Goal: Task Accomplishment & Management: Complete application form

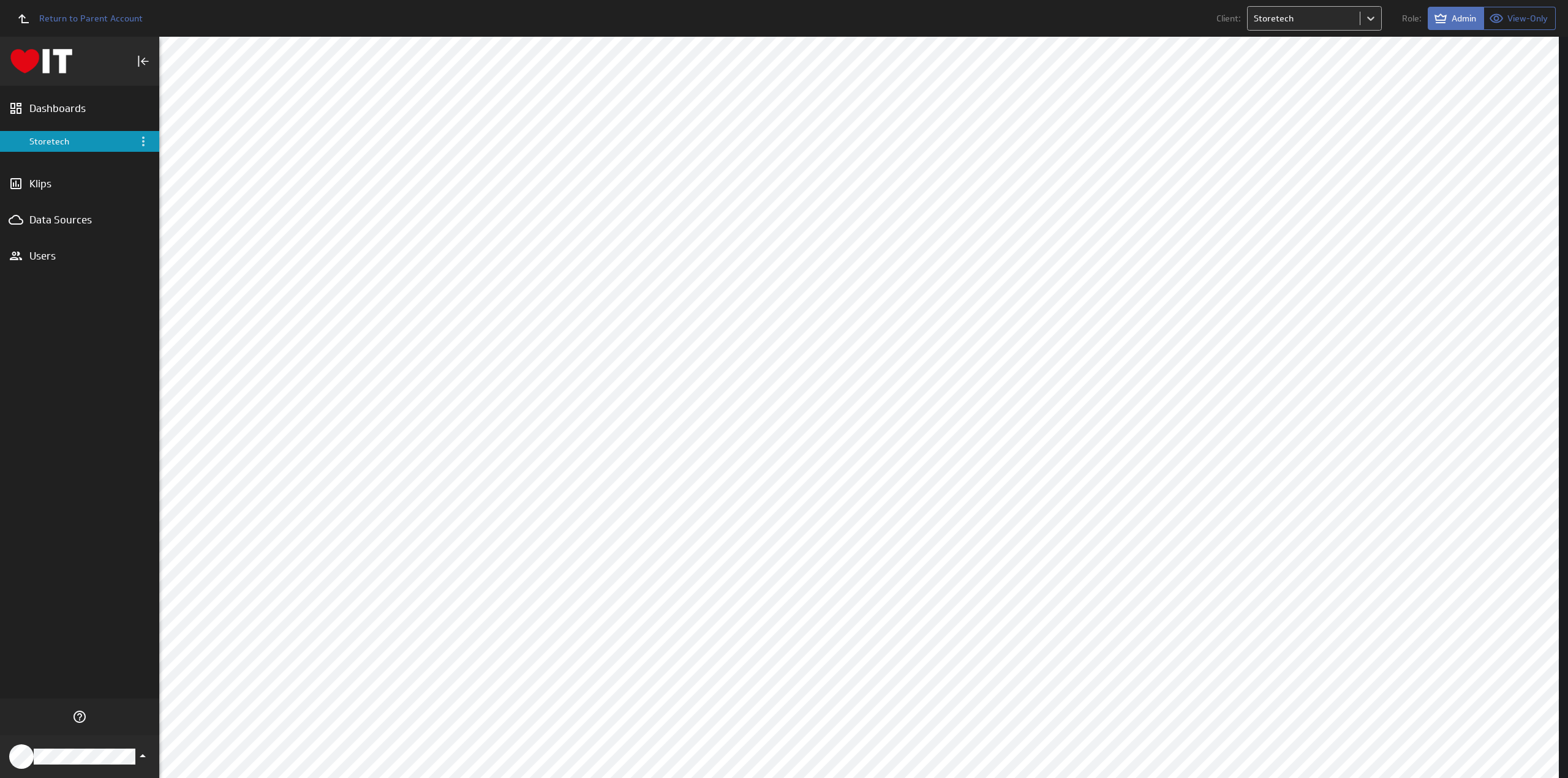
click at [1309, 16] on body "Return to Parent Account Client: Storetech Role: Admin View-Only (no message) D…" at bounding box center [784, 389] width 1568 height 778
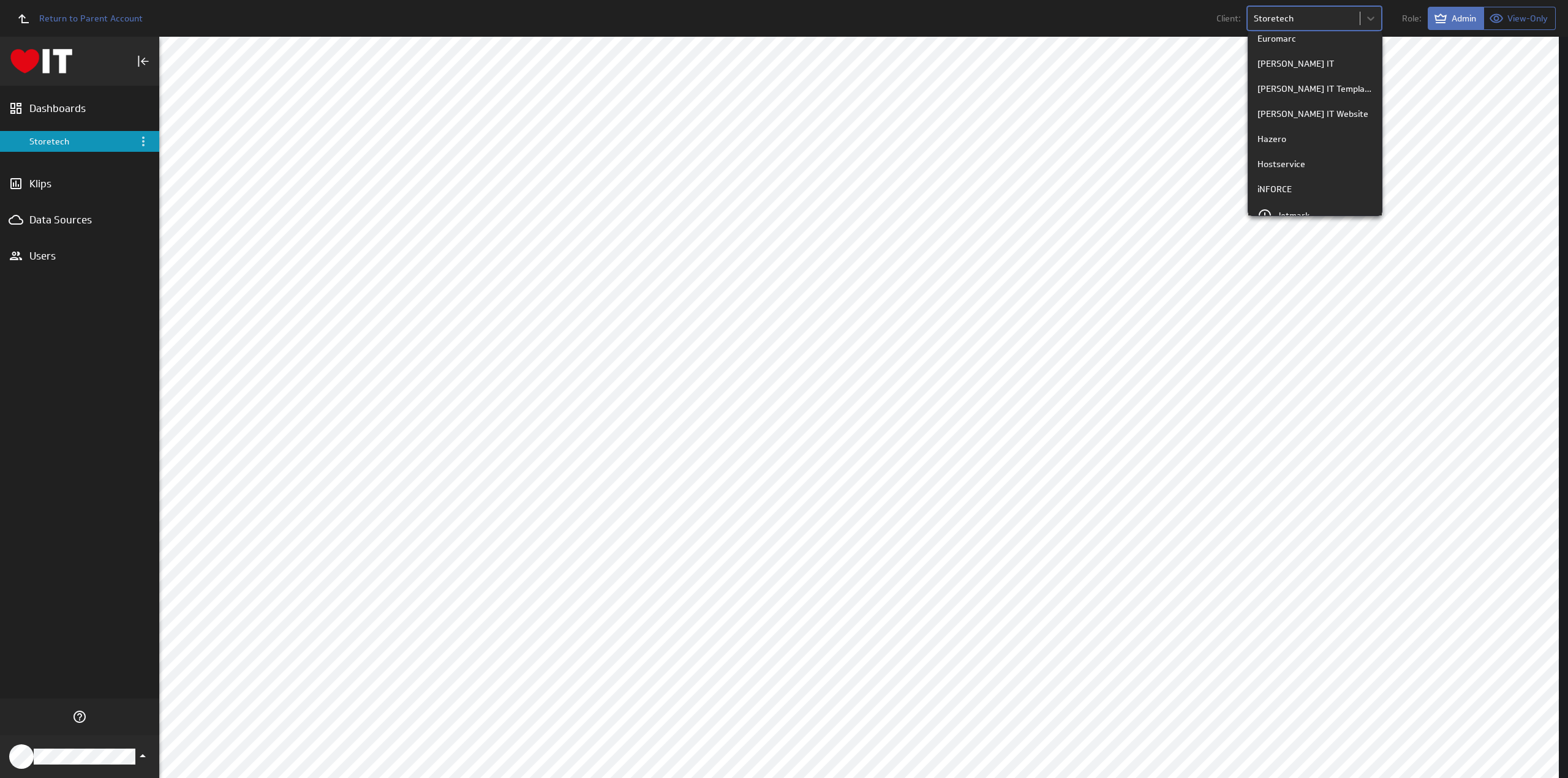
scroll to position [796, 0]
click at [1298, 85] on div "Hart IT" at bounding box center [1315, 83] width 115 height 13
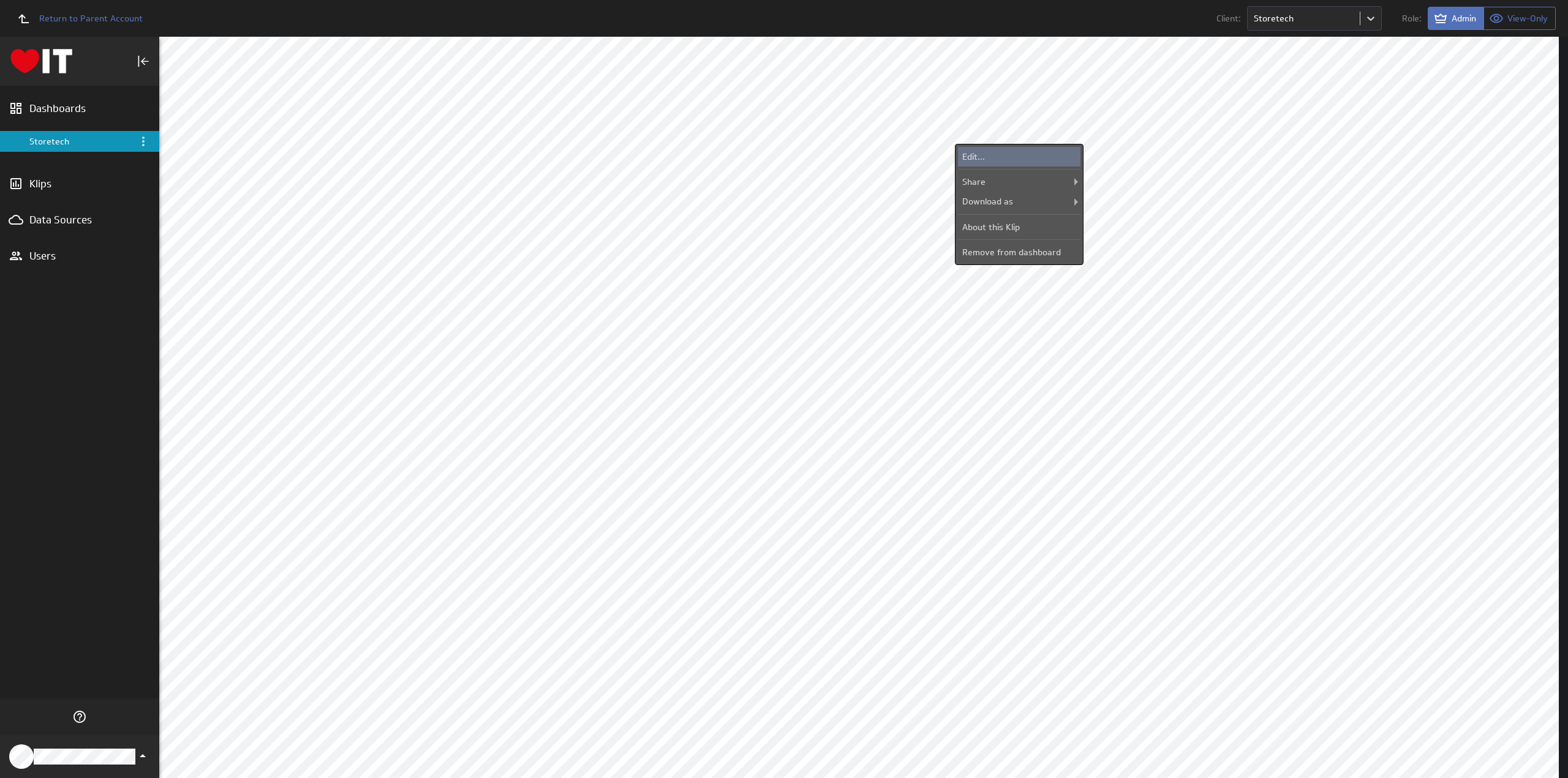
click at [1001, 156] on div "Edit..." at bounding box center [1019, 156] width 122 height 20
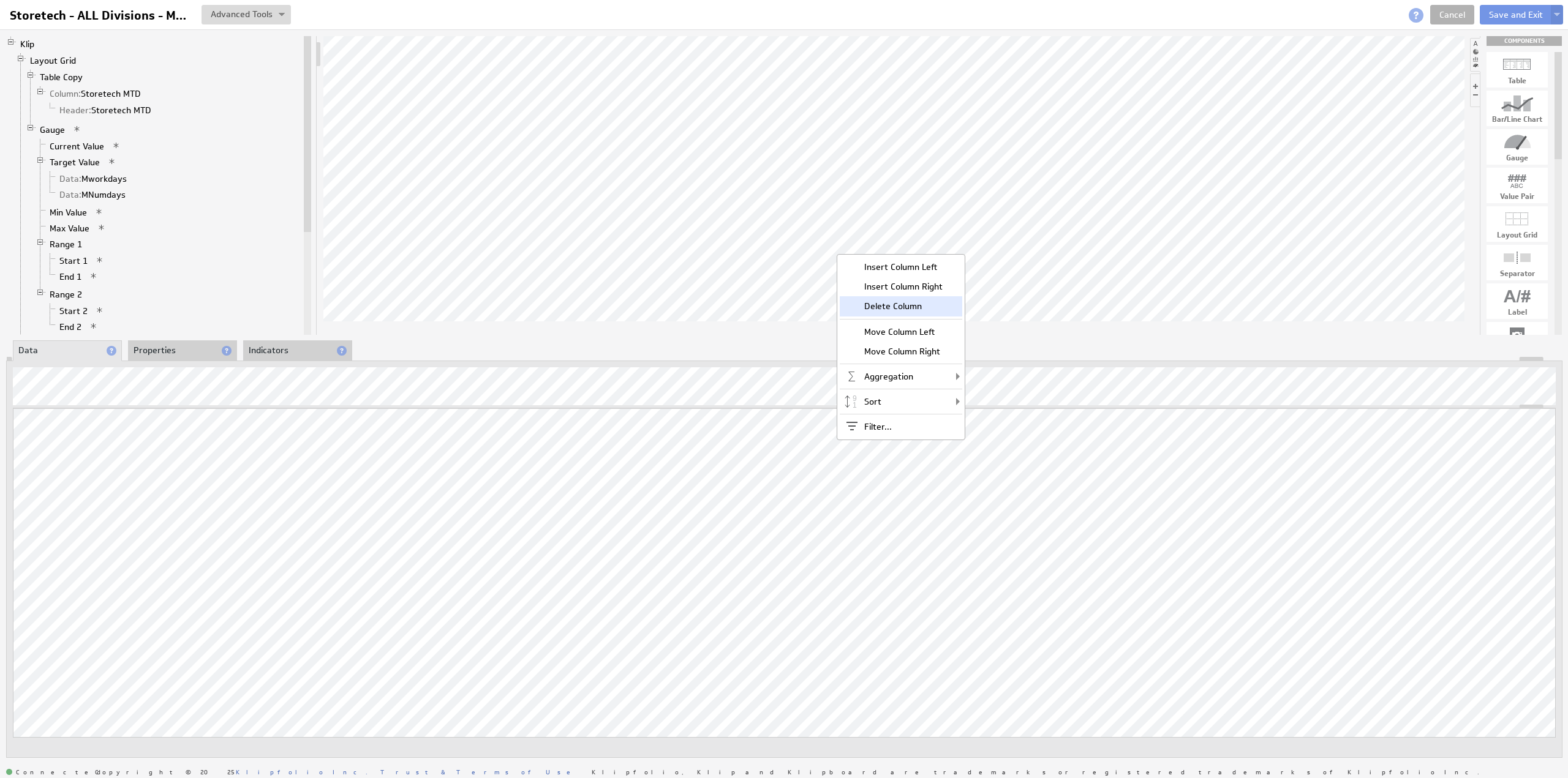
click at [885, 303] on div "Delete Column" at bounding box center [901, 306] width 122 height 20
click at [929, 311] on div "Delete Column" at bounding box center [943, 311] width 122 height 20
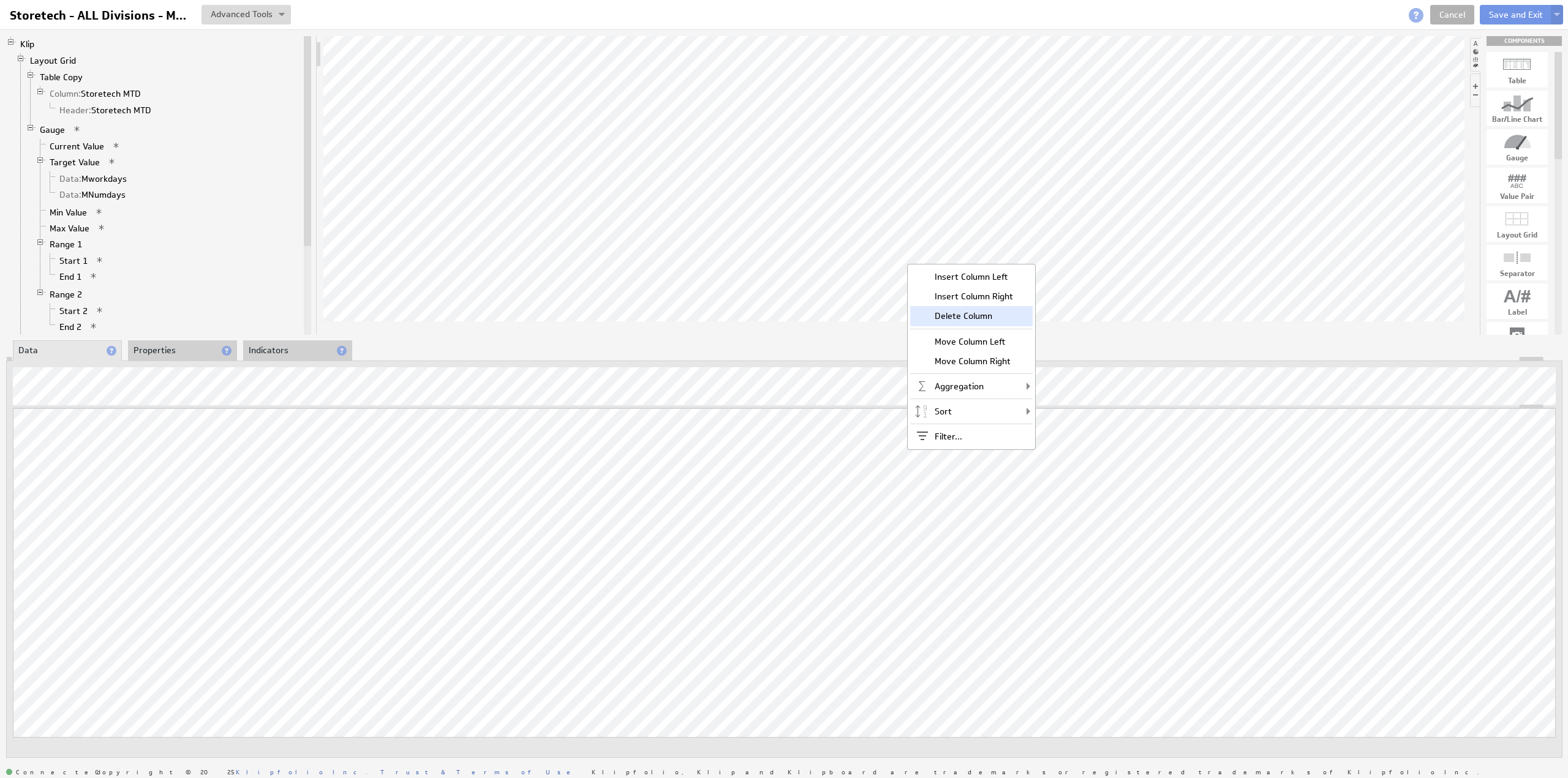
click at [966, 314] on div "Delete Column" at bounding box center [971, 316] width 122 height 20
click at [1026, 321] on div "Delete Column" at bounding box center [1029, 321] width 122 height 20
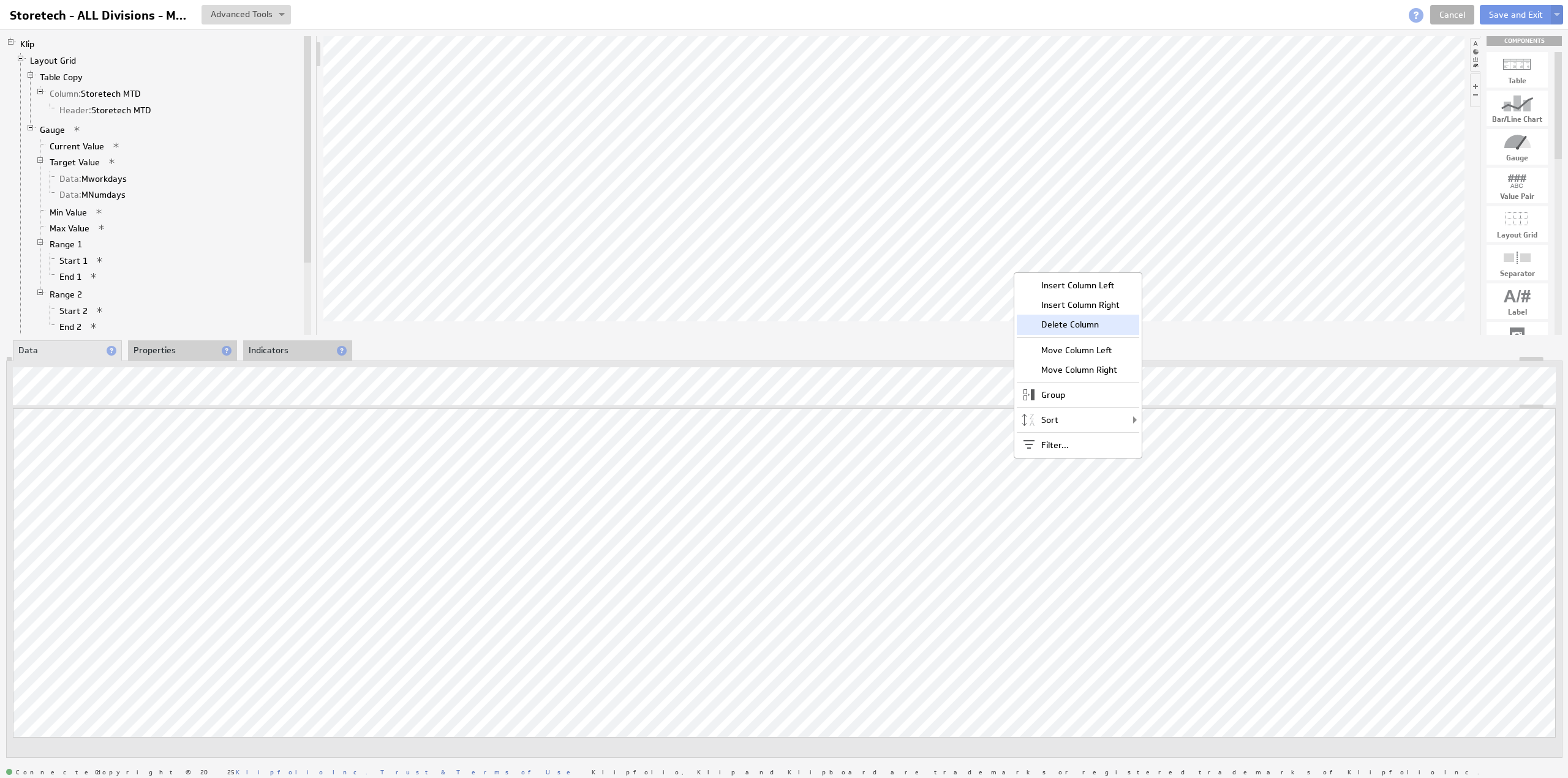
click at [1071, 321] on div "Delete Column" at bounding box center [1077, 325] width 122 height 20
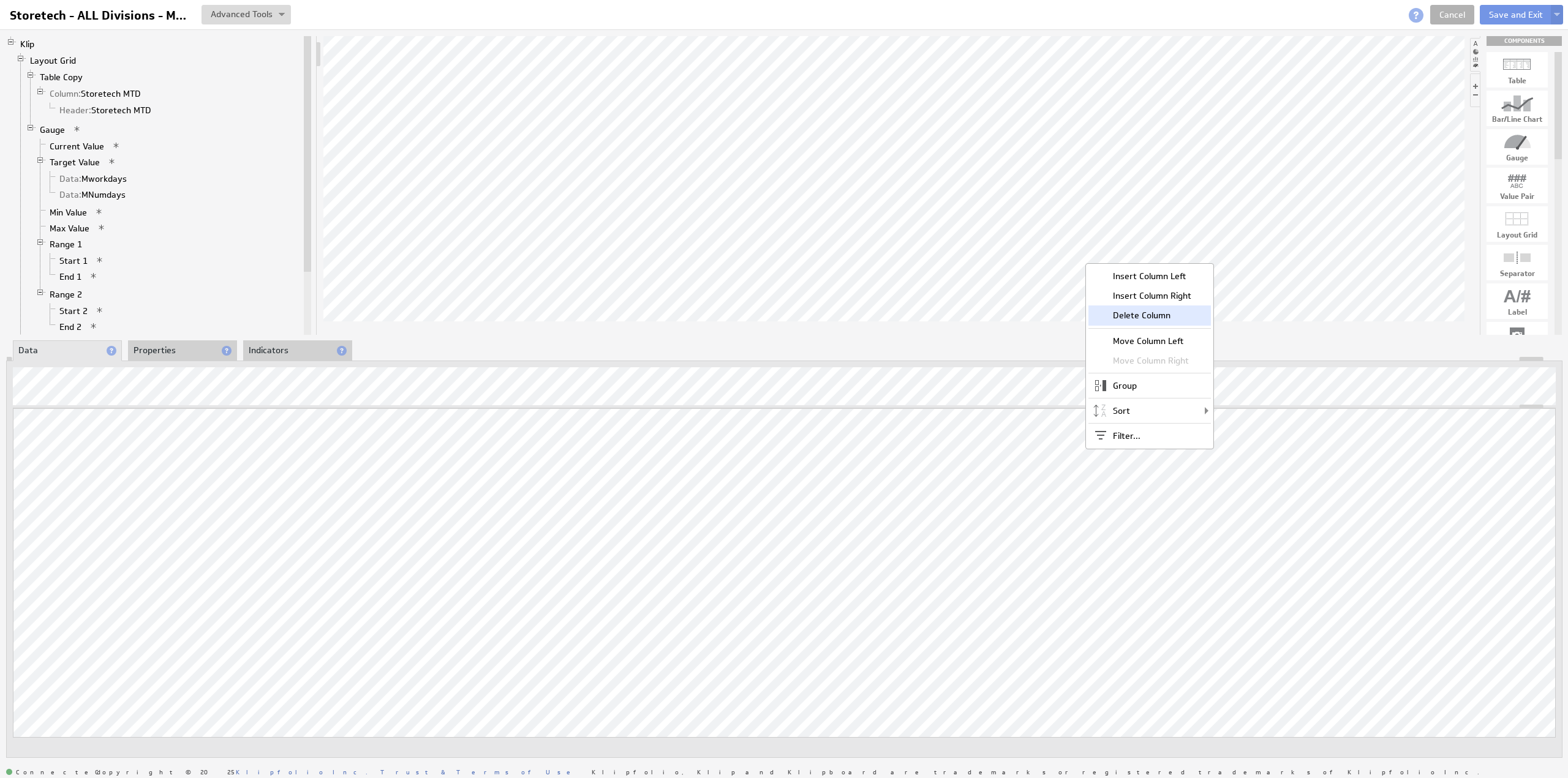
click at [1156, 316] on div "Delete Column" at bounding box center [1149, 316] width 122 height 20
click at [1491, 10] on button "Save and Exit" at bounding box center [1516, 15] width 72 height 20
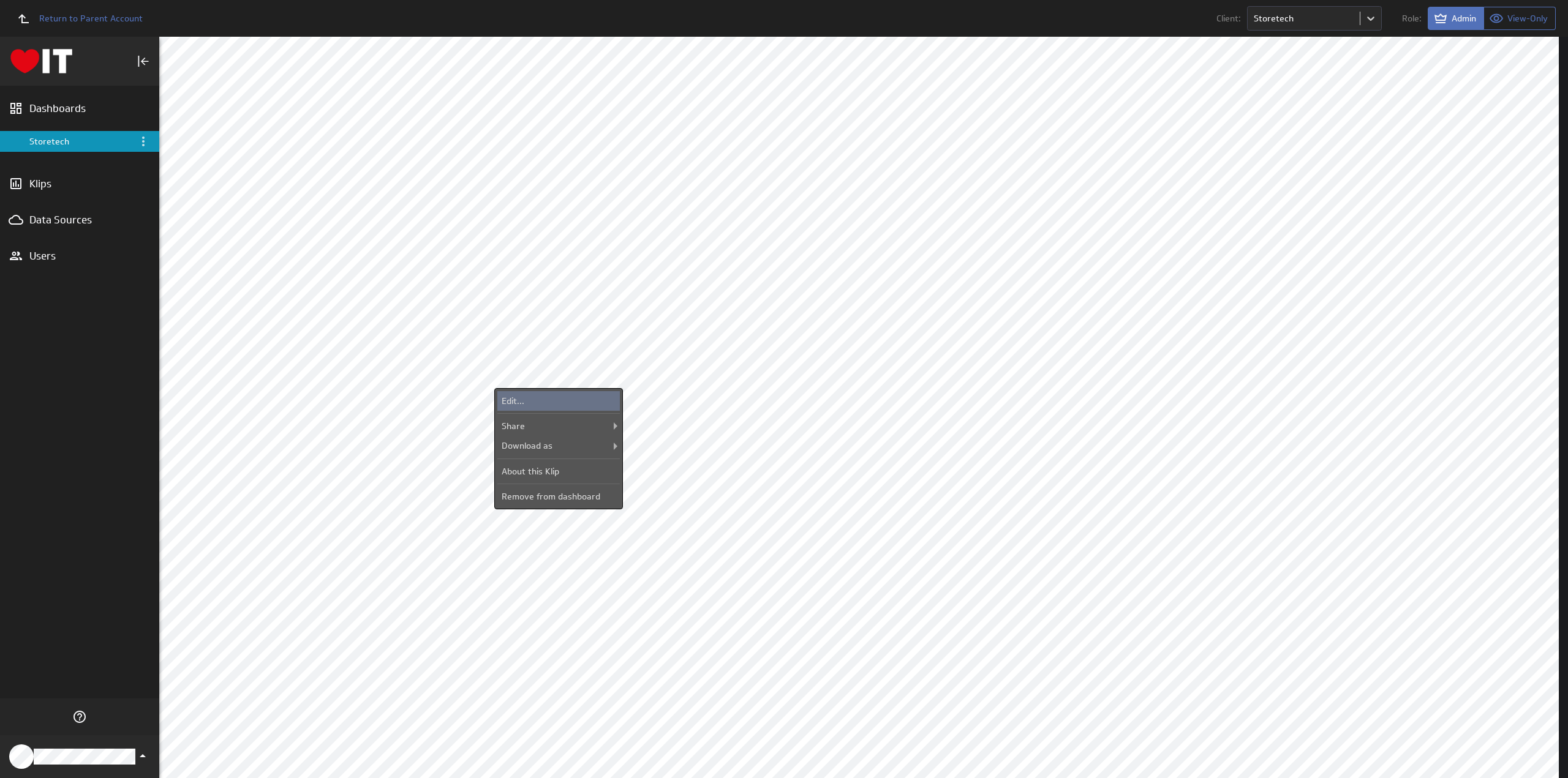
click at [539, 400] on div "Edit..." at bounding box center [558, 401] width 122 height 20
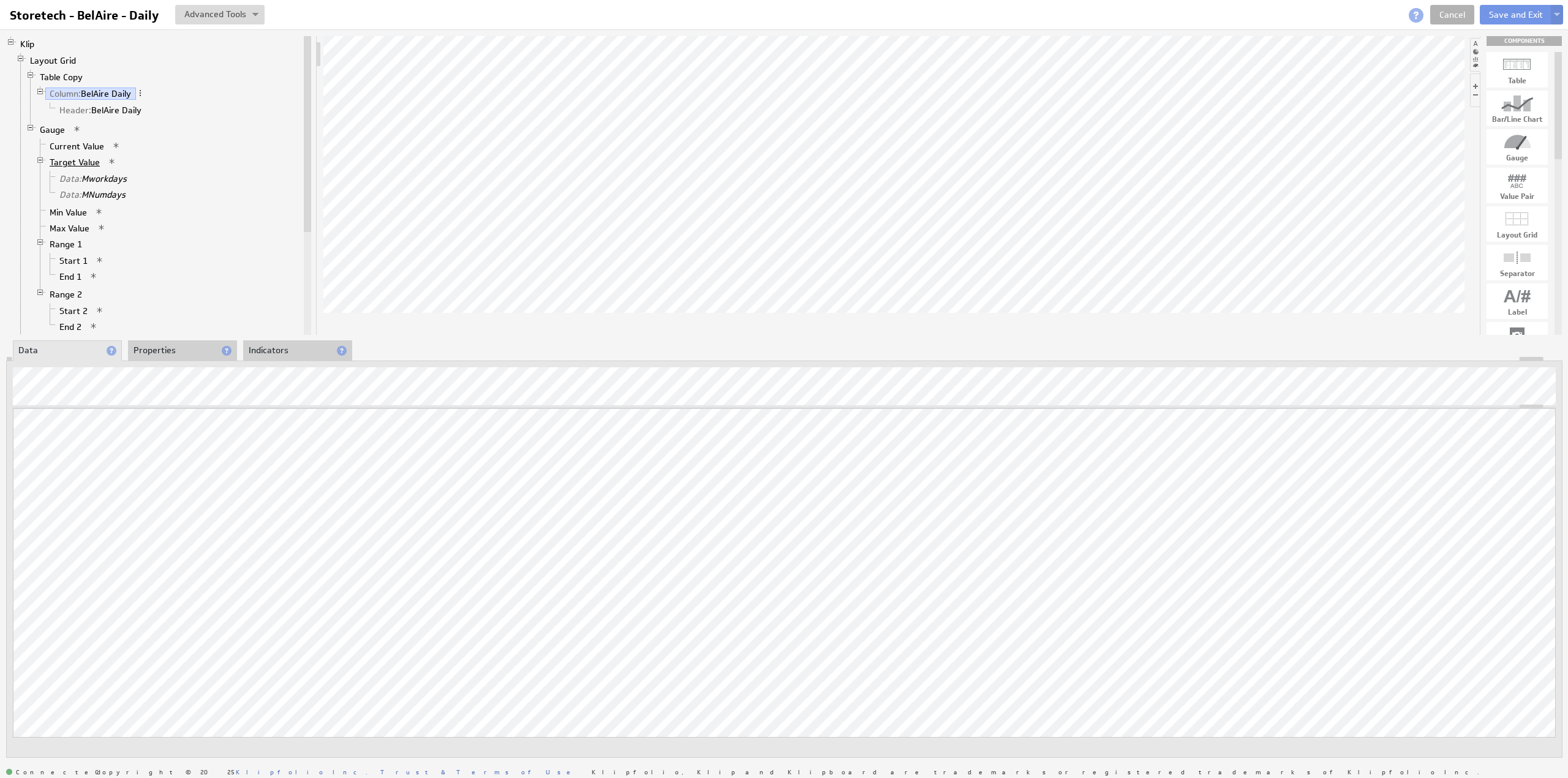
click at [85, 159] on link "Target Value" at bounding box center [75, 163] width 59 height 13
click at [75, 144] on link "Current Value" at bounding box center [77, 147] width 64 height 13
click at [1507, 14] on button "Save and Exit" at bounding box center [1516, 15] width 72 height 20
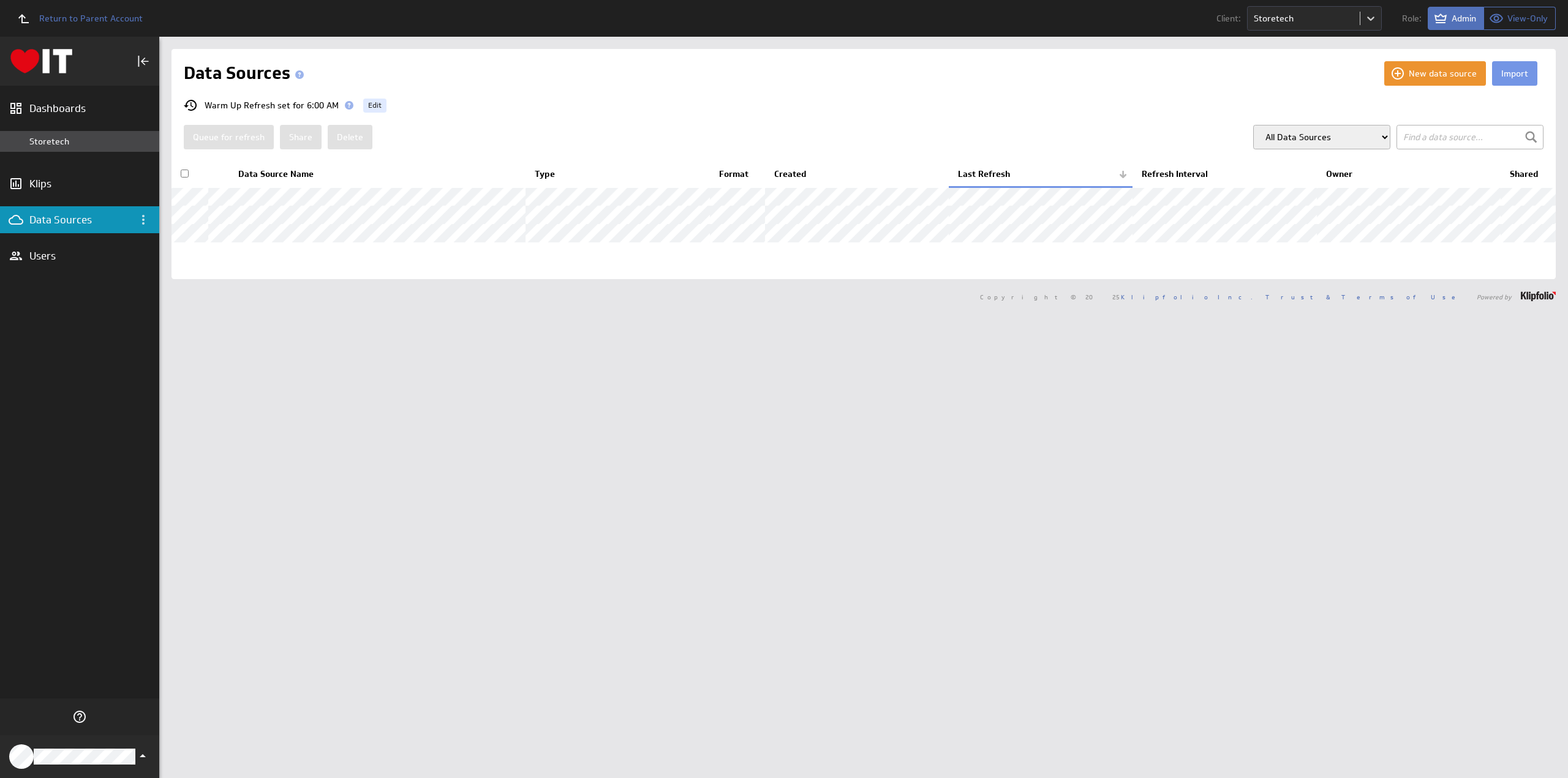
click at [62, 137] on div "Storetech" at bounding box center [91, 142] width 124 height 11
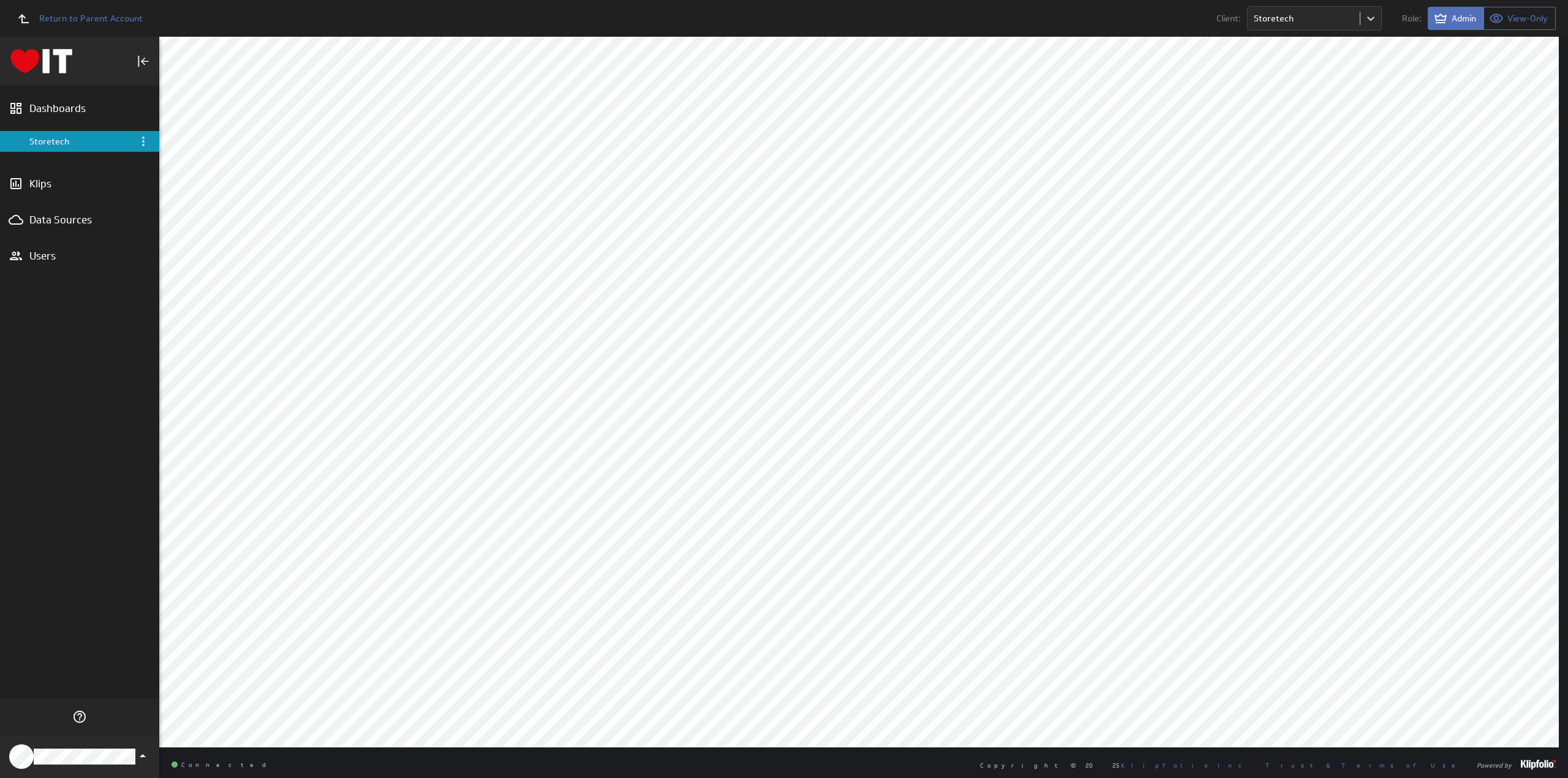
scroll to position [60, 0]
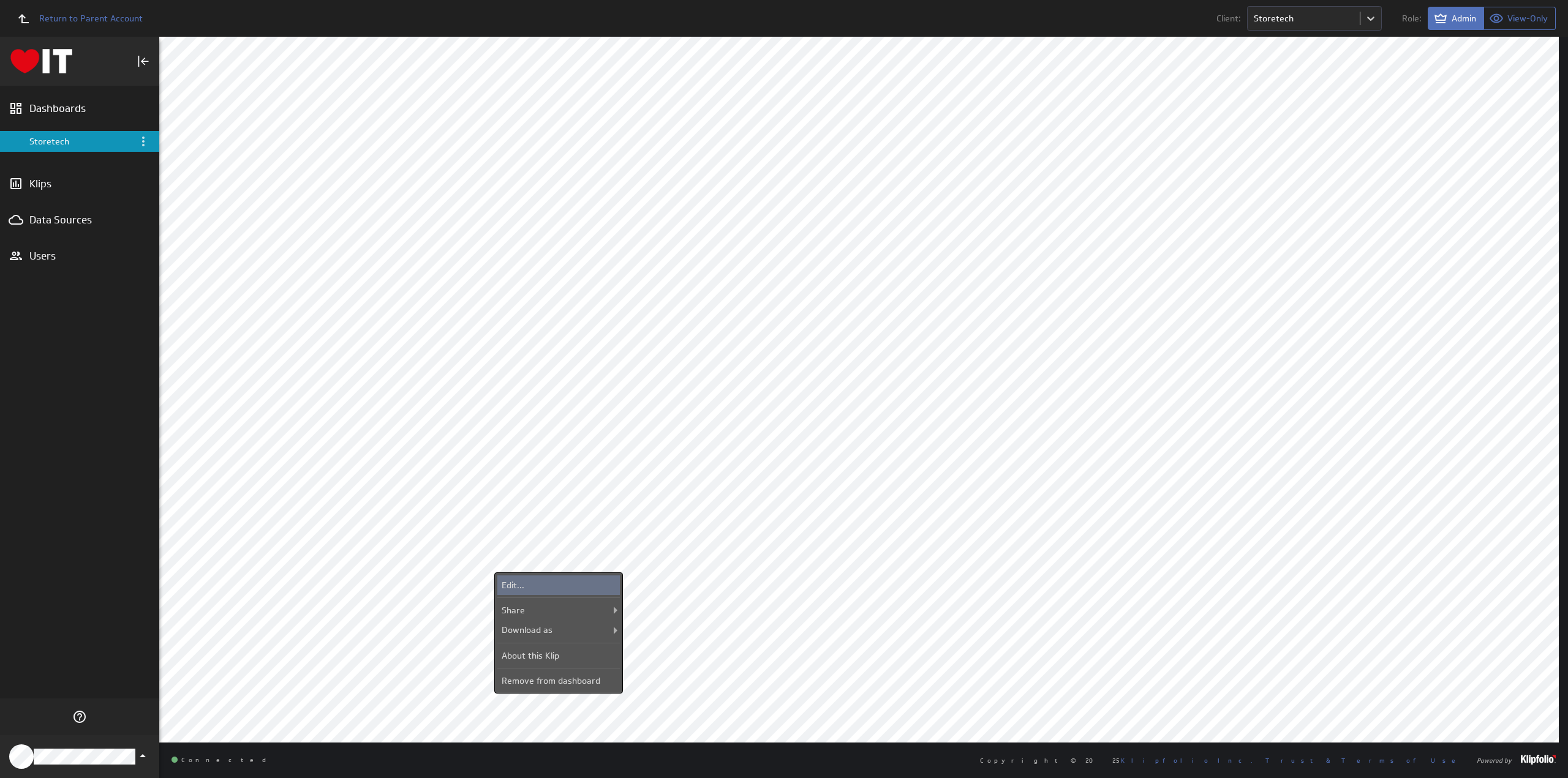
click at [567, 580] on div "Edit..." at bounding box center [558, 585] width 122 height 20
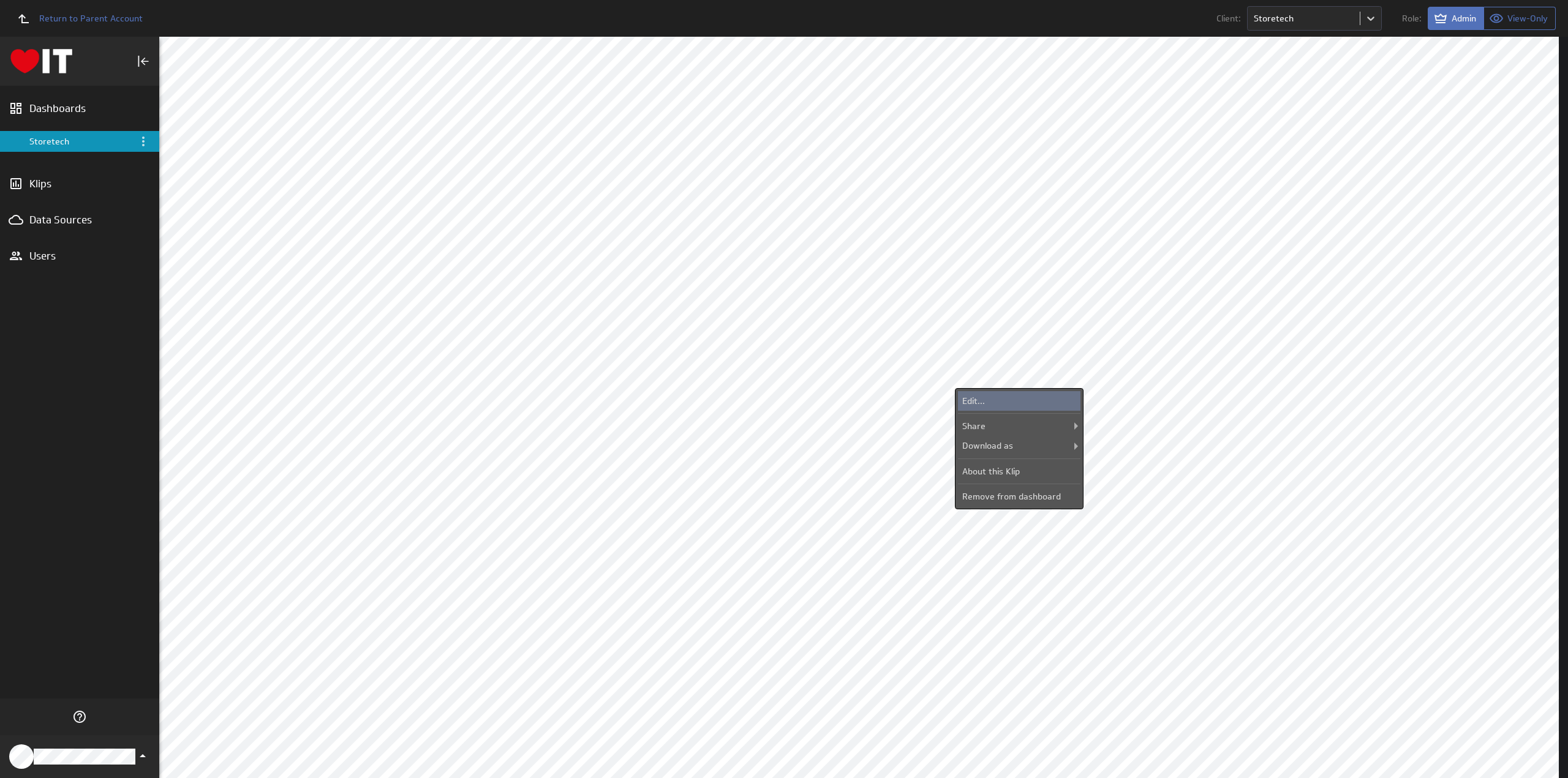
click at [1015, 399] on div "Edit..." at bounding box center [1019, 401] width 122 height 20
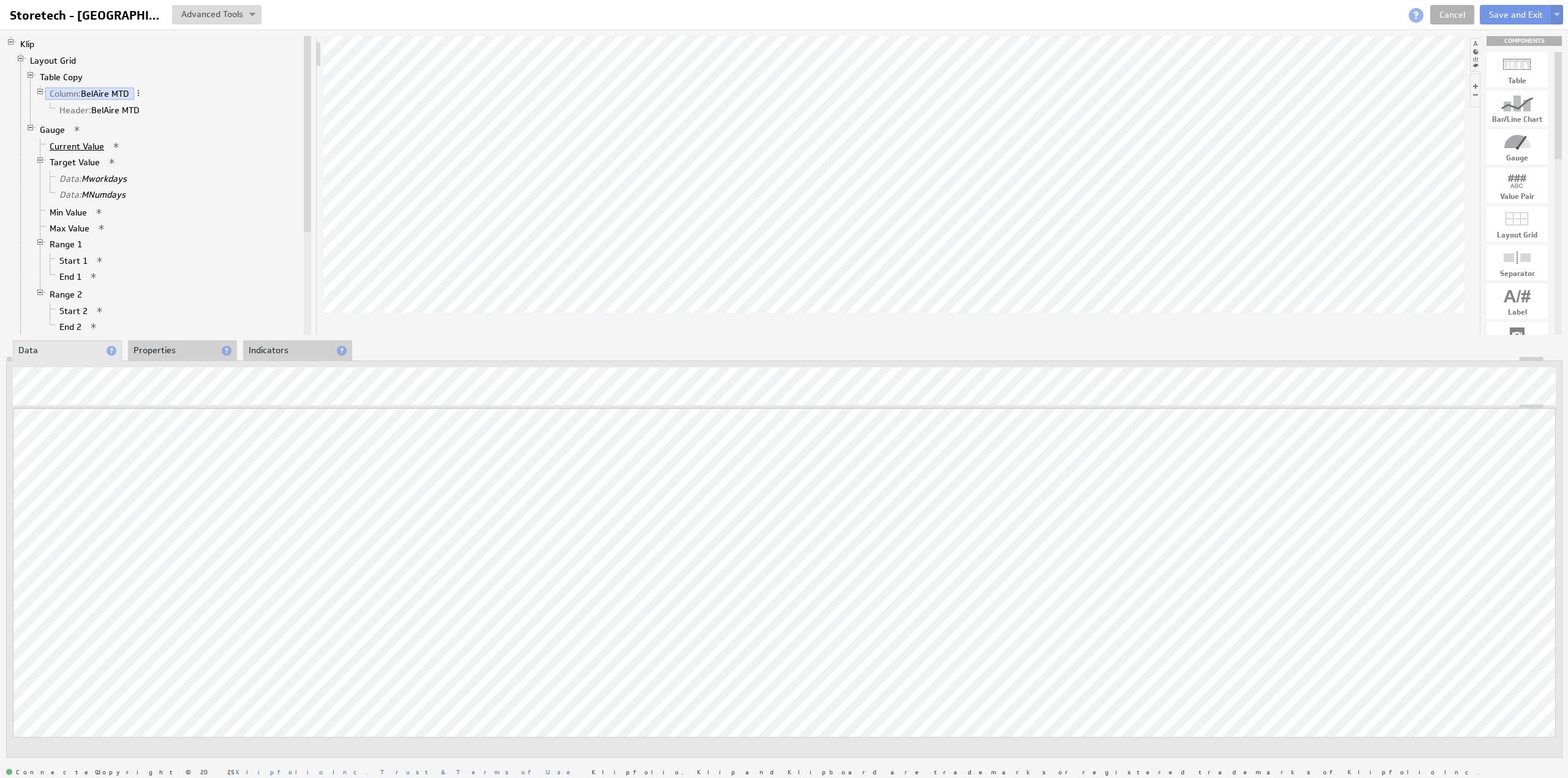
click at [72, 142] on link "Current Value" at bounding box center [77, 147] width 64 height 13
click at [1504, 13] on button "Save and Exit" at bounding box center [1516, 15] width 72 height 20
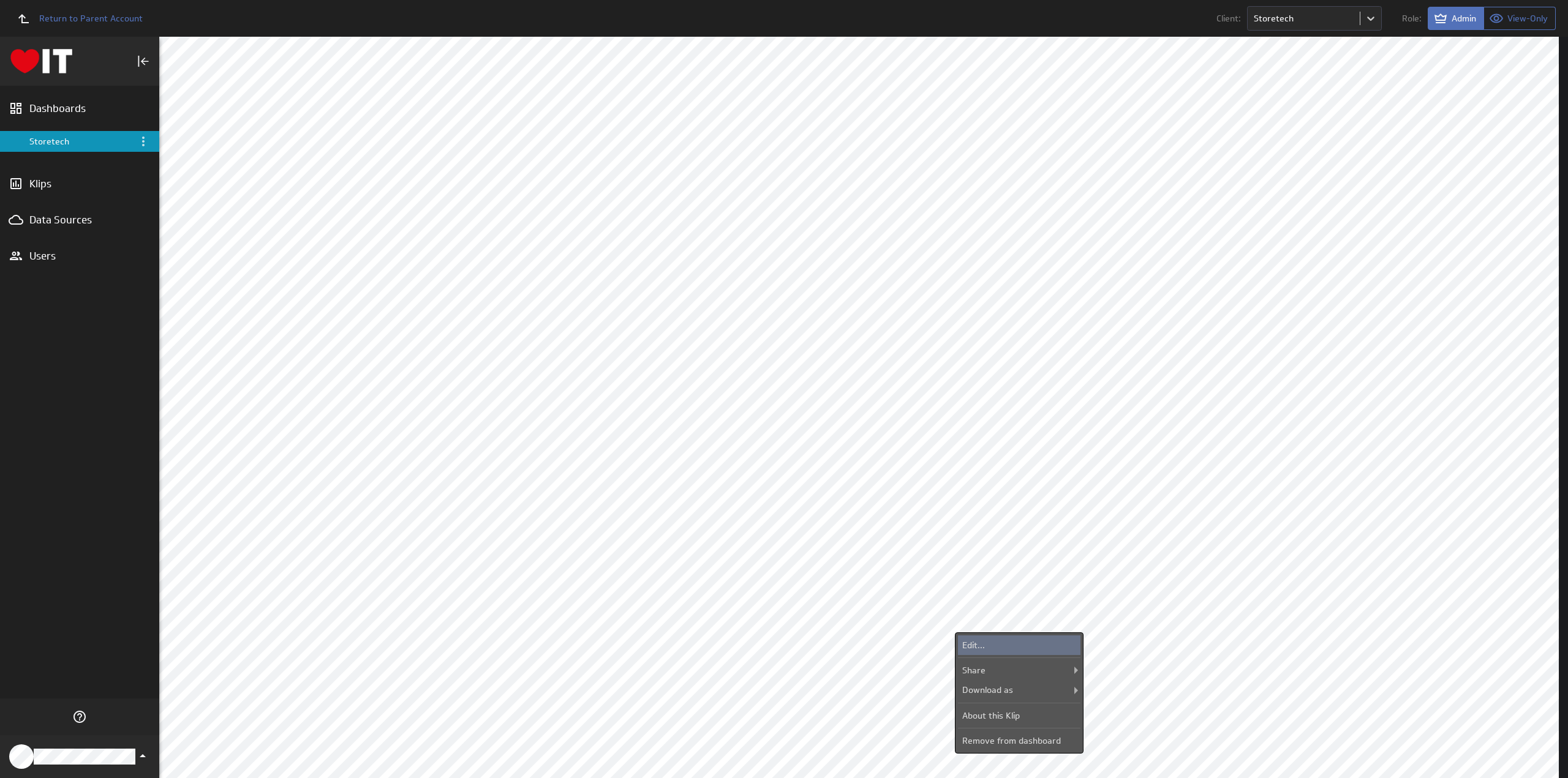
click at [1003, 643] on div "Edit..." at bounding box center [1019, 645] width 122 height 20
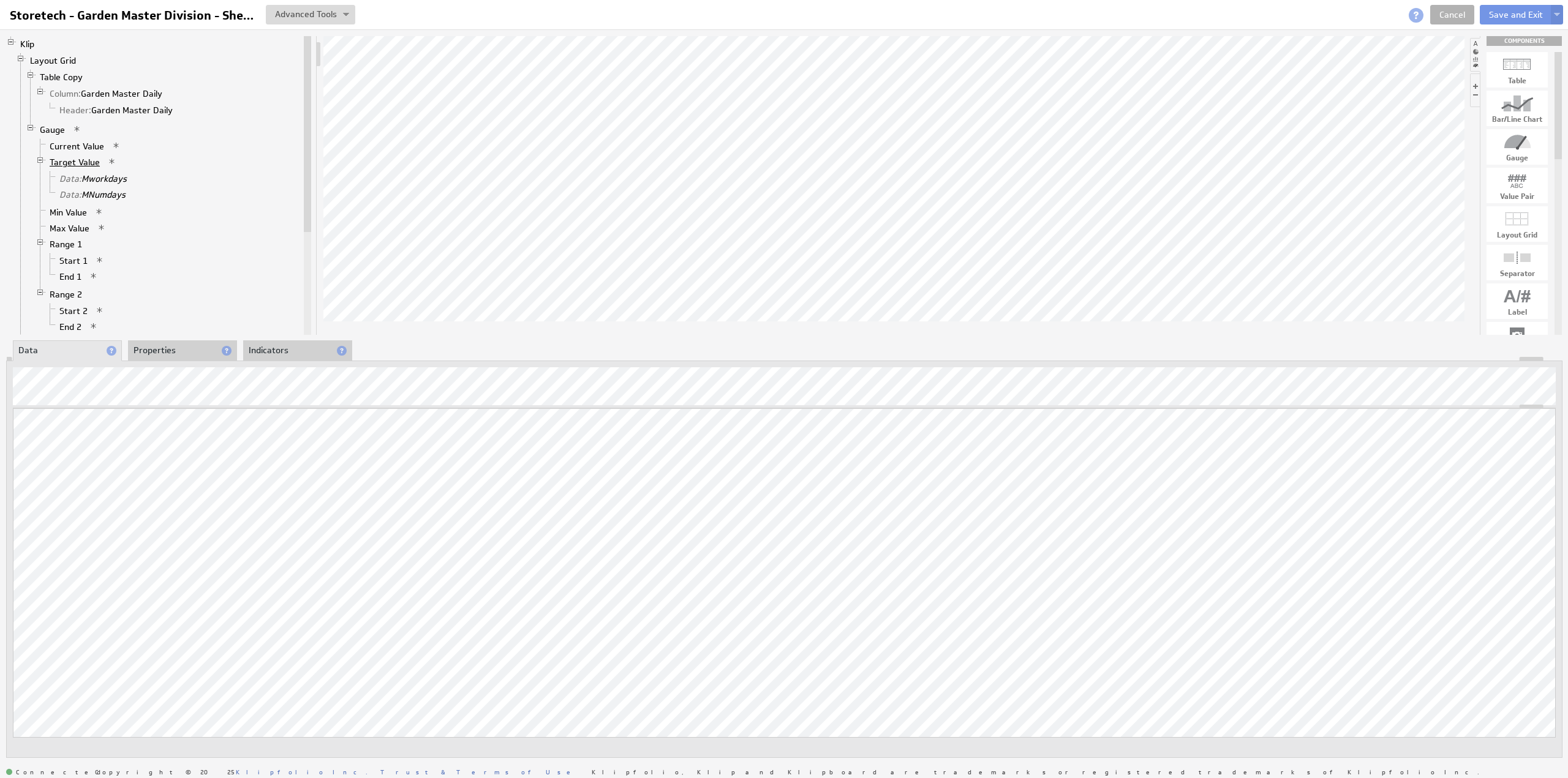
click at [74, 160] on link "Target Value" at bounding box center [75, 163] width 59 height 13
click at [66, 144] on link "Current Value" at bounding box center [77, 147] width 64 height 13
click at [1502, 15] on button "Save and Exit" at bounding box center [1516, 15] width 72 height 20
click at [1495, 13] on button "Save and Exit" at bounding box center [1516, 15] width 72 height 20
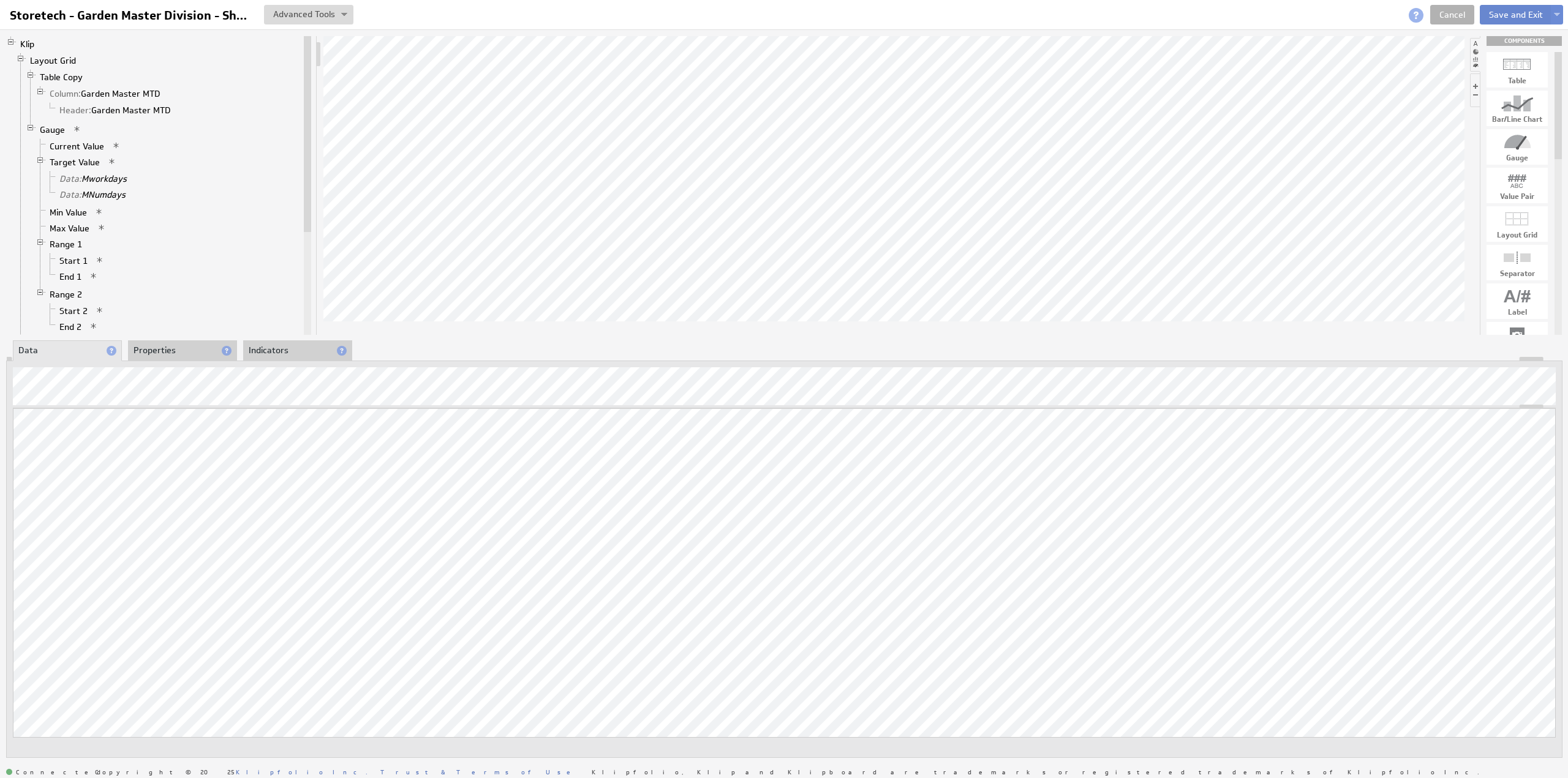
click at [1495, 13] on button "Save and Exit" at bounding box center [1516, 15] width 72 height 20
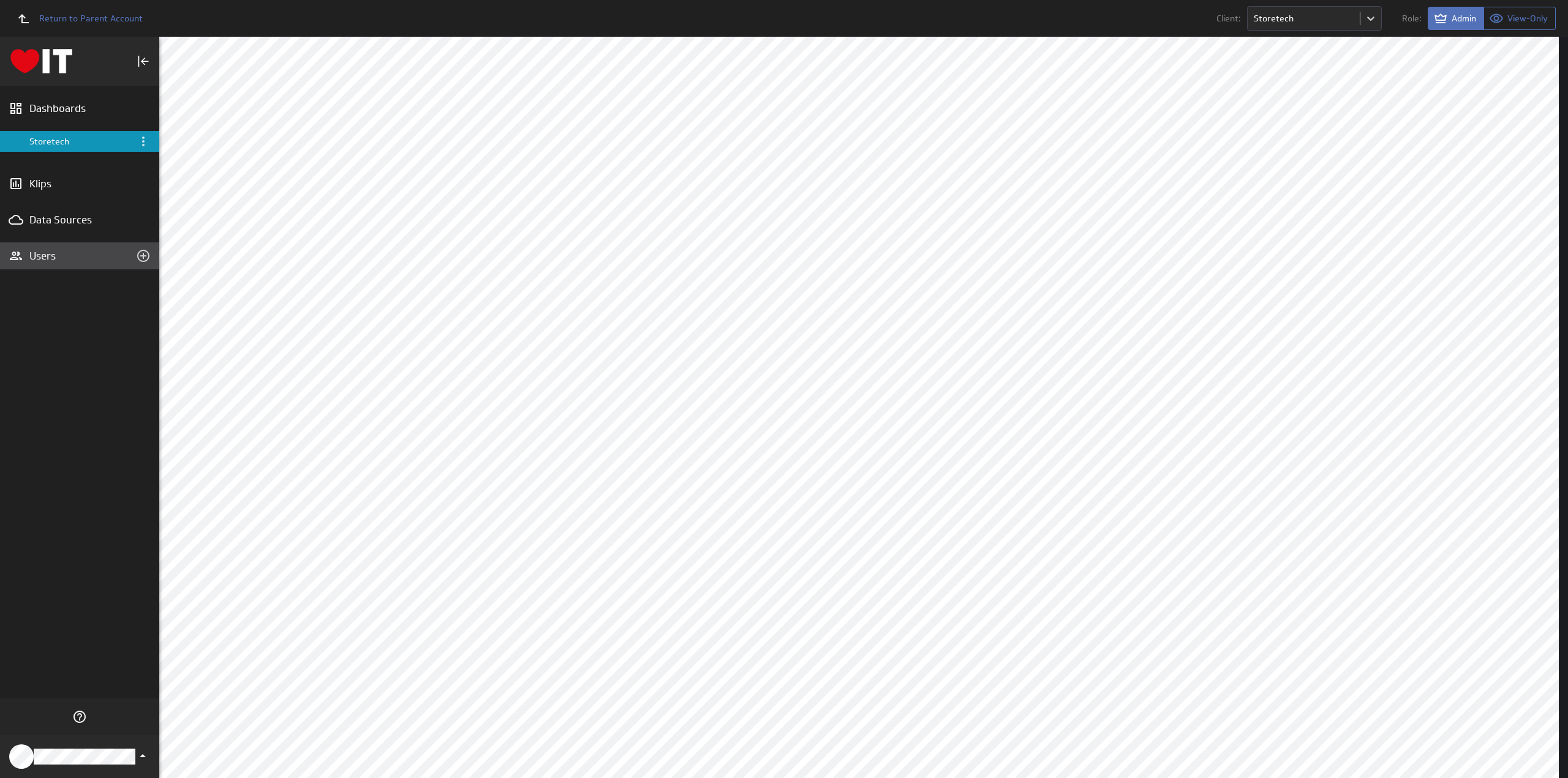
click at [37, 252] on div "Users" at bounding box center [80, 256] width 101 height 13
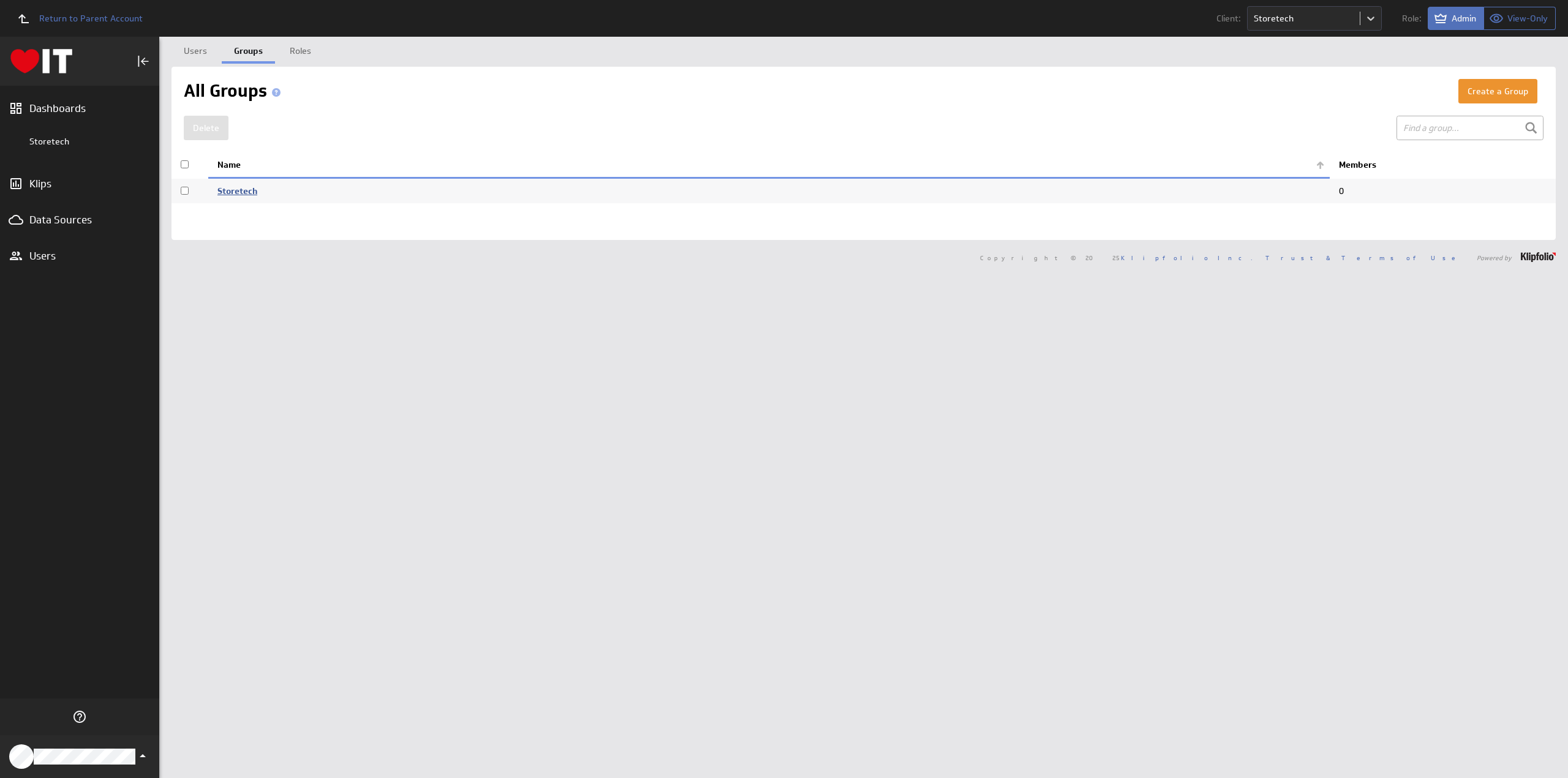
click at [243, 188] on link "Storetech" at bounding box center [237, 191] width 40 height 11
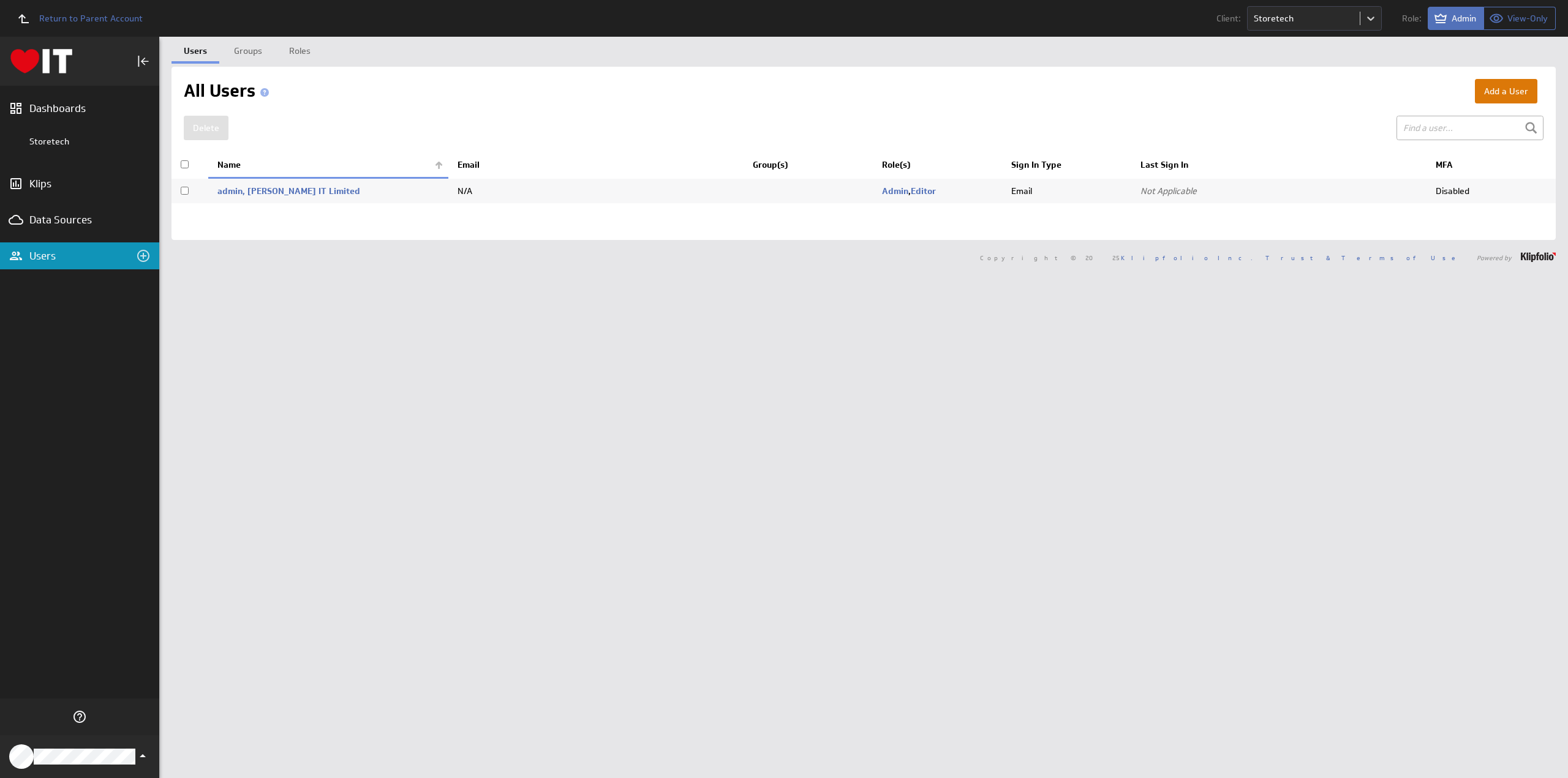
click at [1477, 90] on button "Add a User" at bounding box center [1506, 91] width 62 height 24
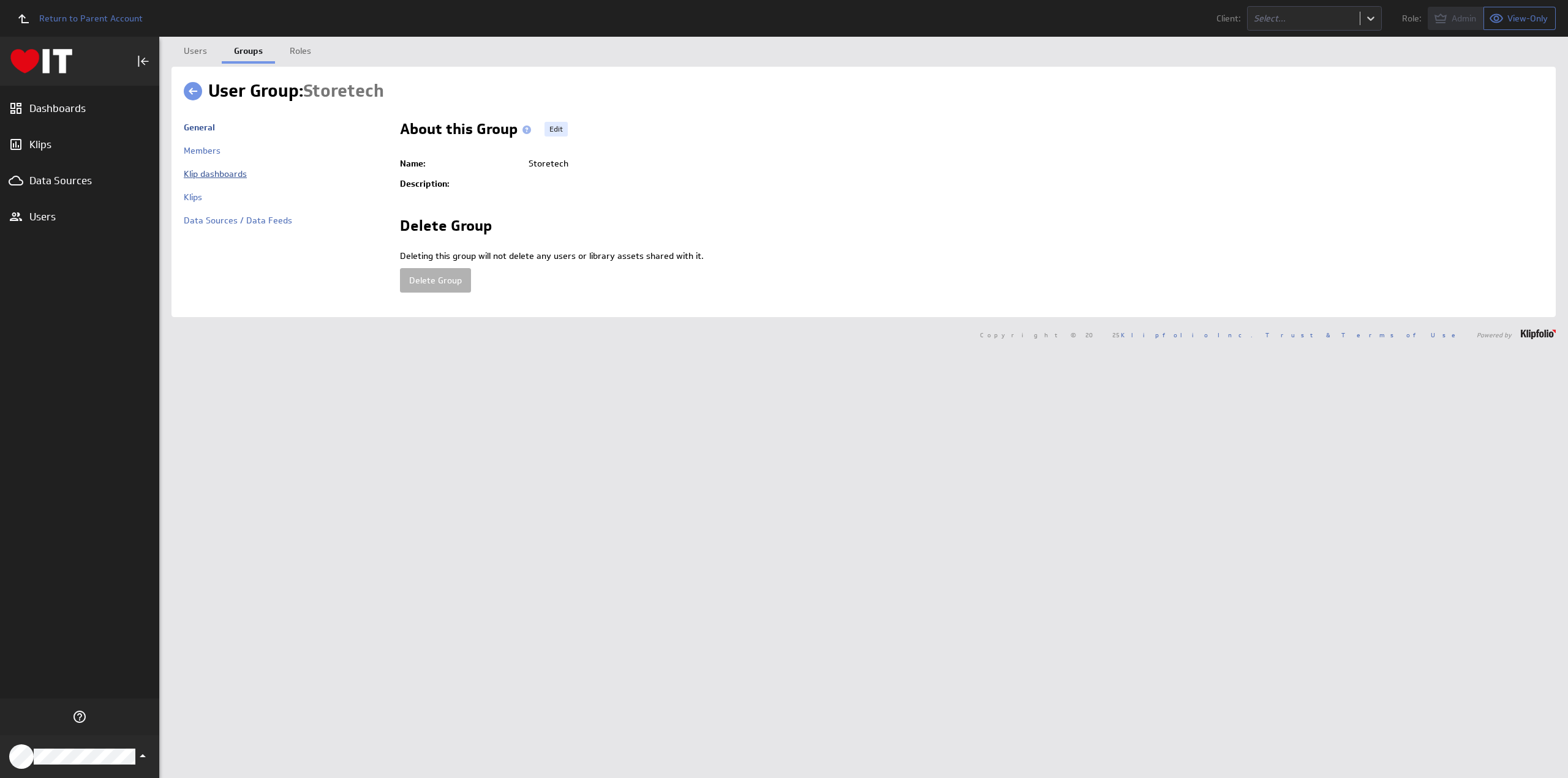
click at [215, 173] on link "Klip dashboards" at bounding box center [215, 174] width 63 height 11
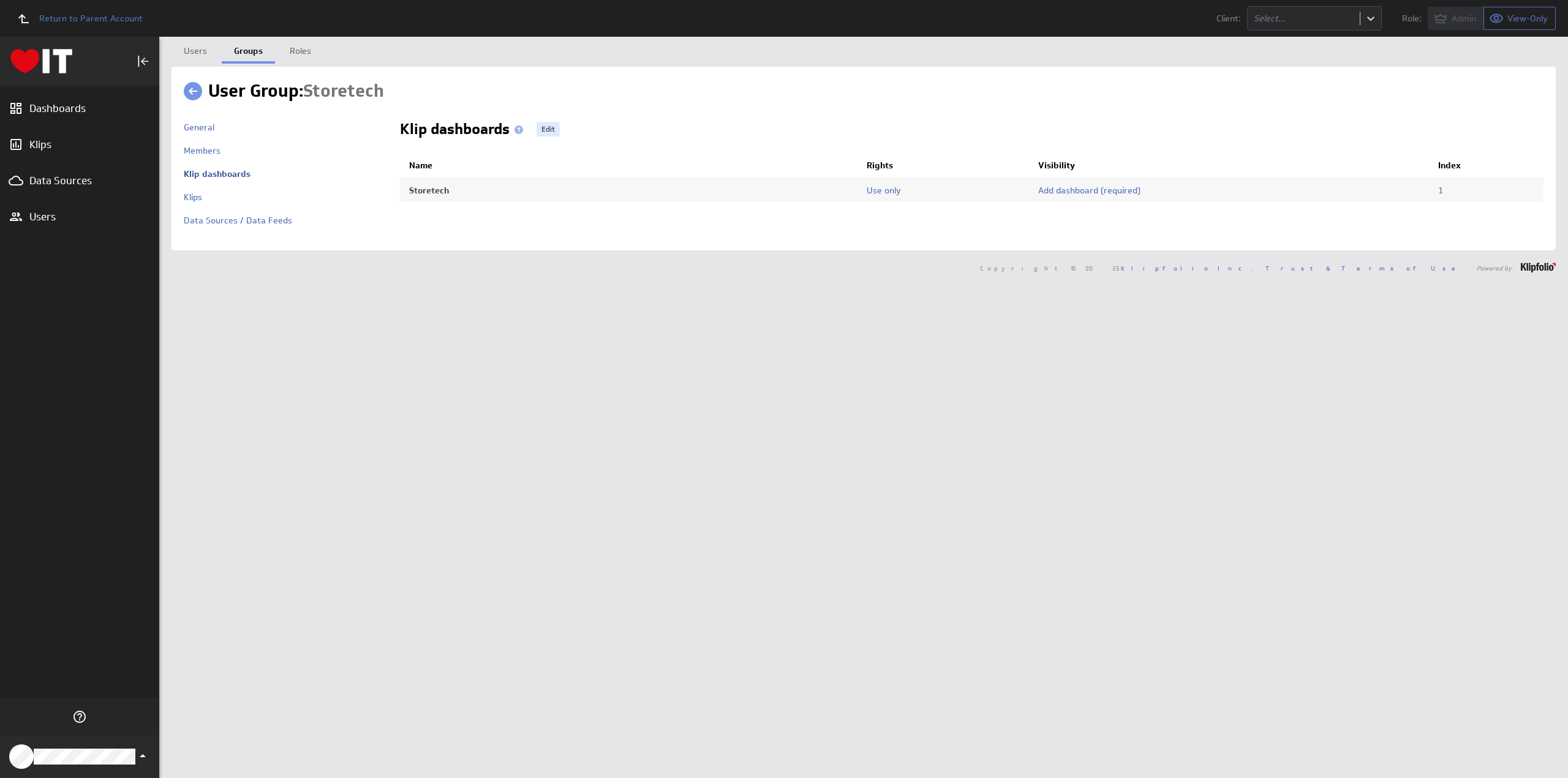
click at [549, 129] on link "Edit" at bounding box center [548, 129] width 23 height 15
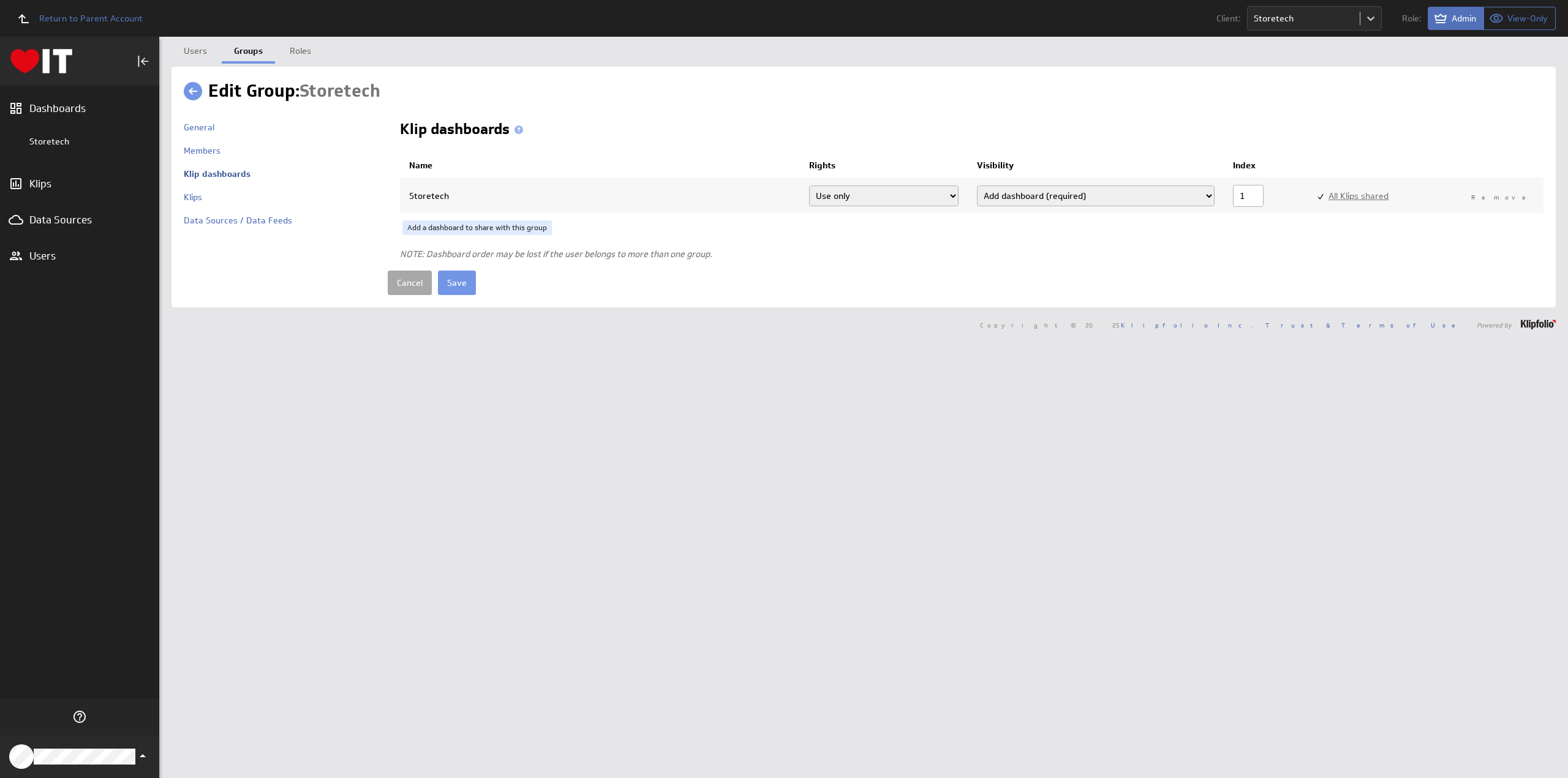
click at [408, 279] on link "Cancel" at bounding box center [409, 283] width 44 height 24
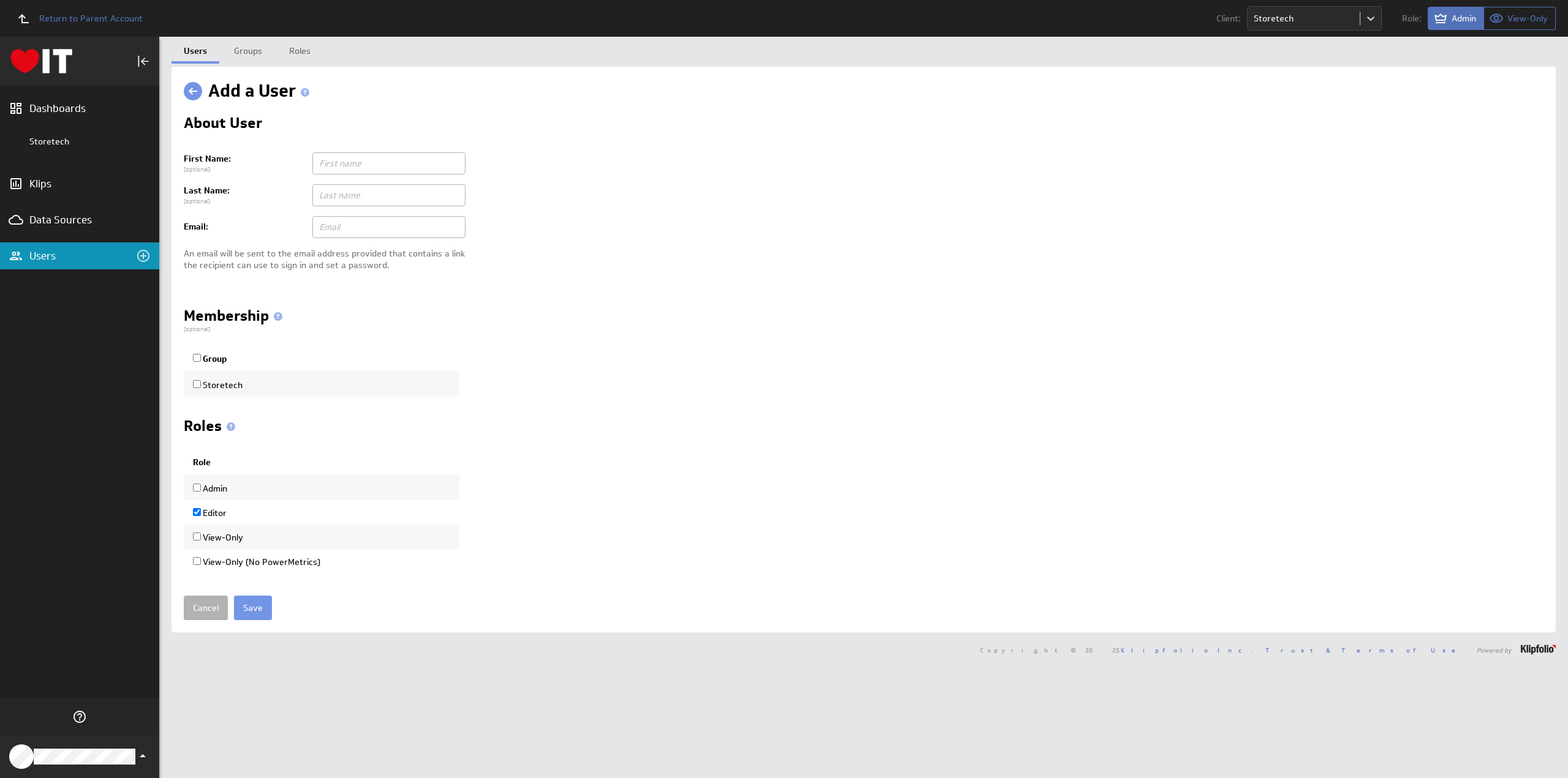
click at [354, 221] on input "text" at bounding box center [389, 227] width 153 height 22
paste input "[PERSON_NAME] <[PERSON_NAME][EMAIL_ADDRESS][PERSON_NAME][DOMAIN_NAME]>"
type input "ben.carney@storetech.nz"
paste input "Ben Carney <"
type input "Ben"
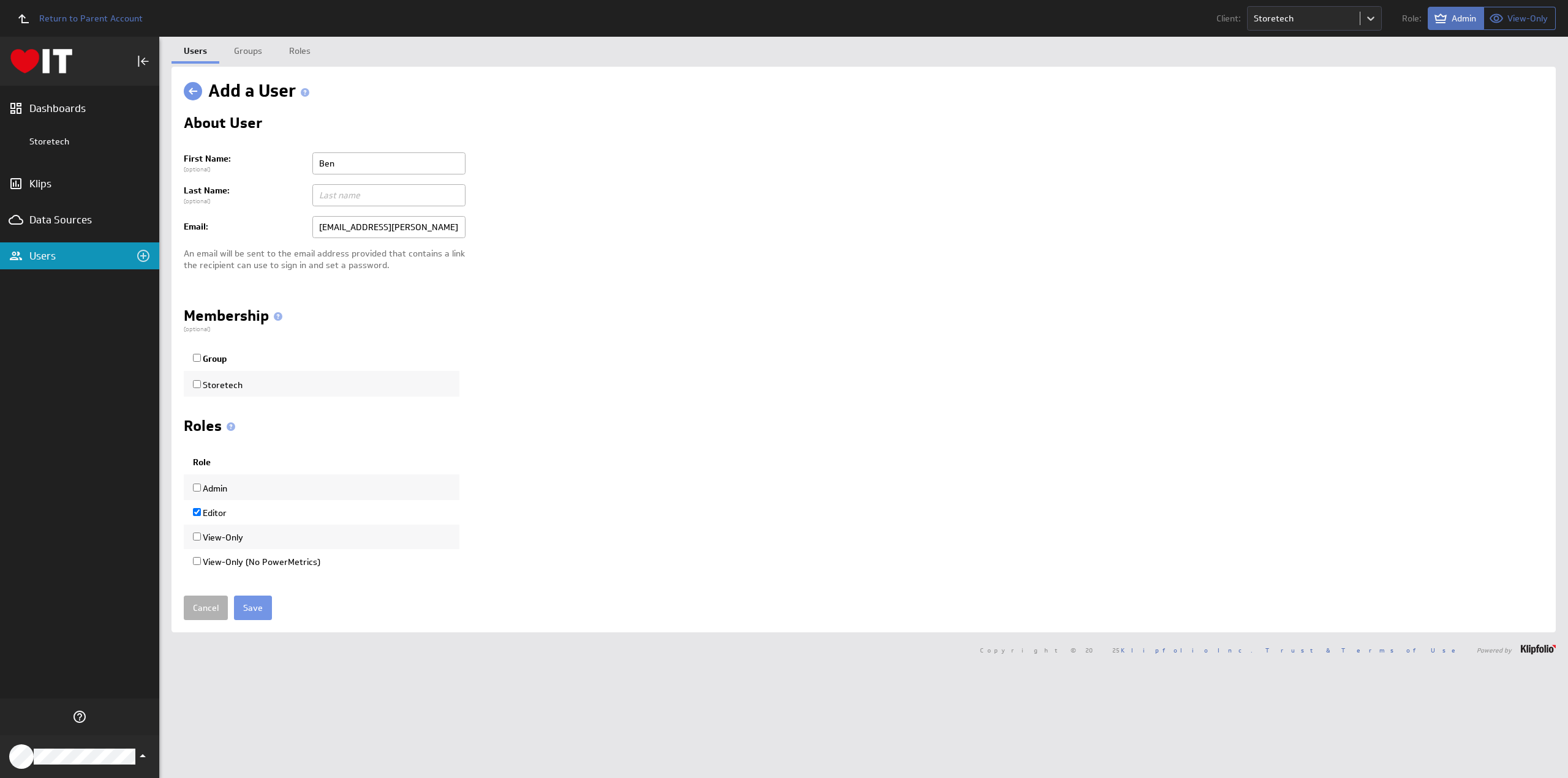
paste input "Carney"
type input "Carney"
click at [196, 357] on input "Group" at bounding box center [196, 358] width 8 height 8
checkbox input "true"
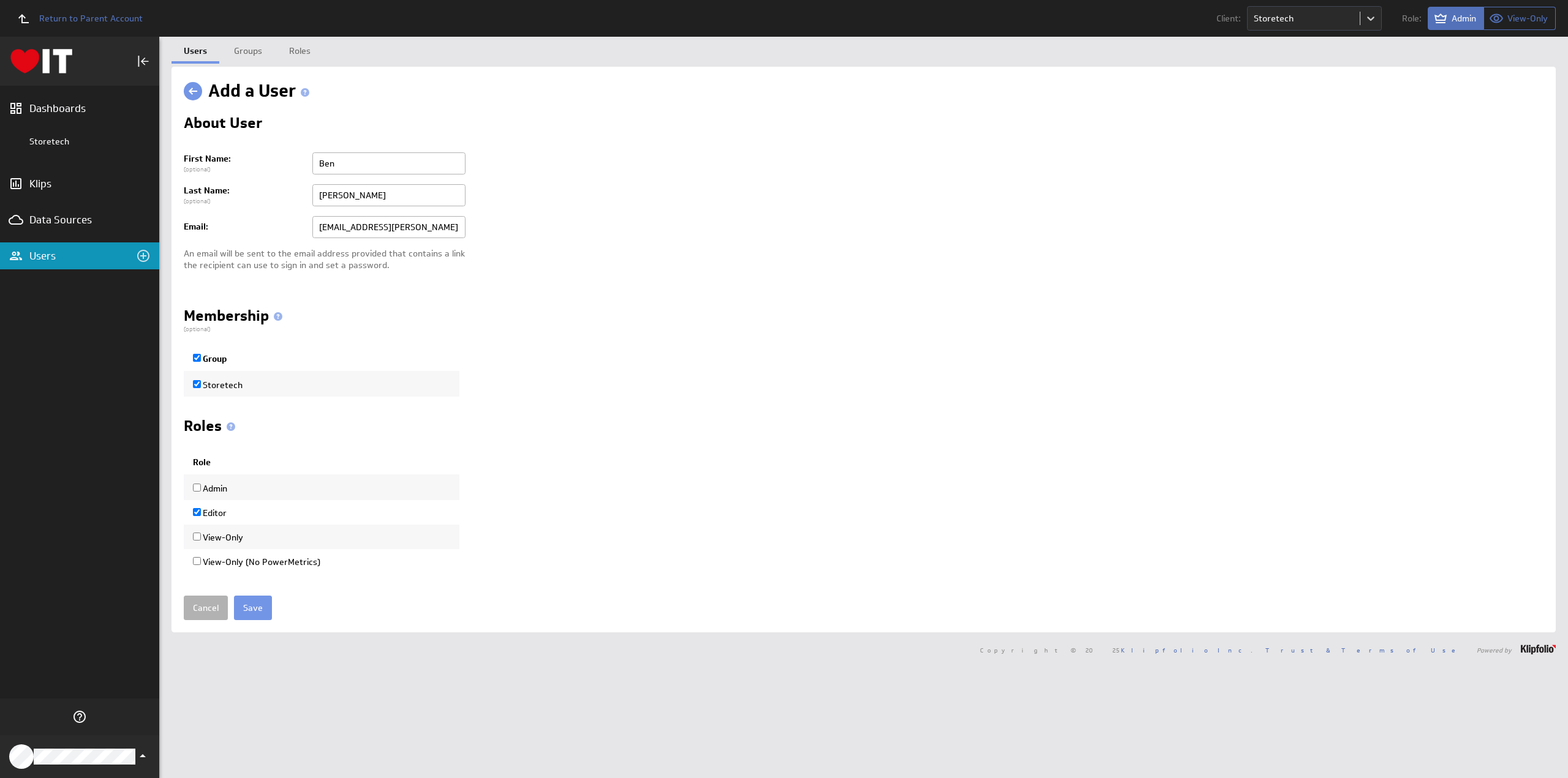
drag, startPoint x: 196, startPoint y: 531, endPoint x: 197, endPoint y: 517, distance: 14.0
click at [196, 527] on td "View-Only" at bounding box center [321, 536] width 276 height 24
click at [197, 509] on input "Editor" at bounding box center [196, 512] width 8 height 8
checkbox input "false"
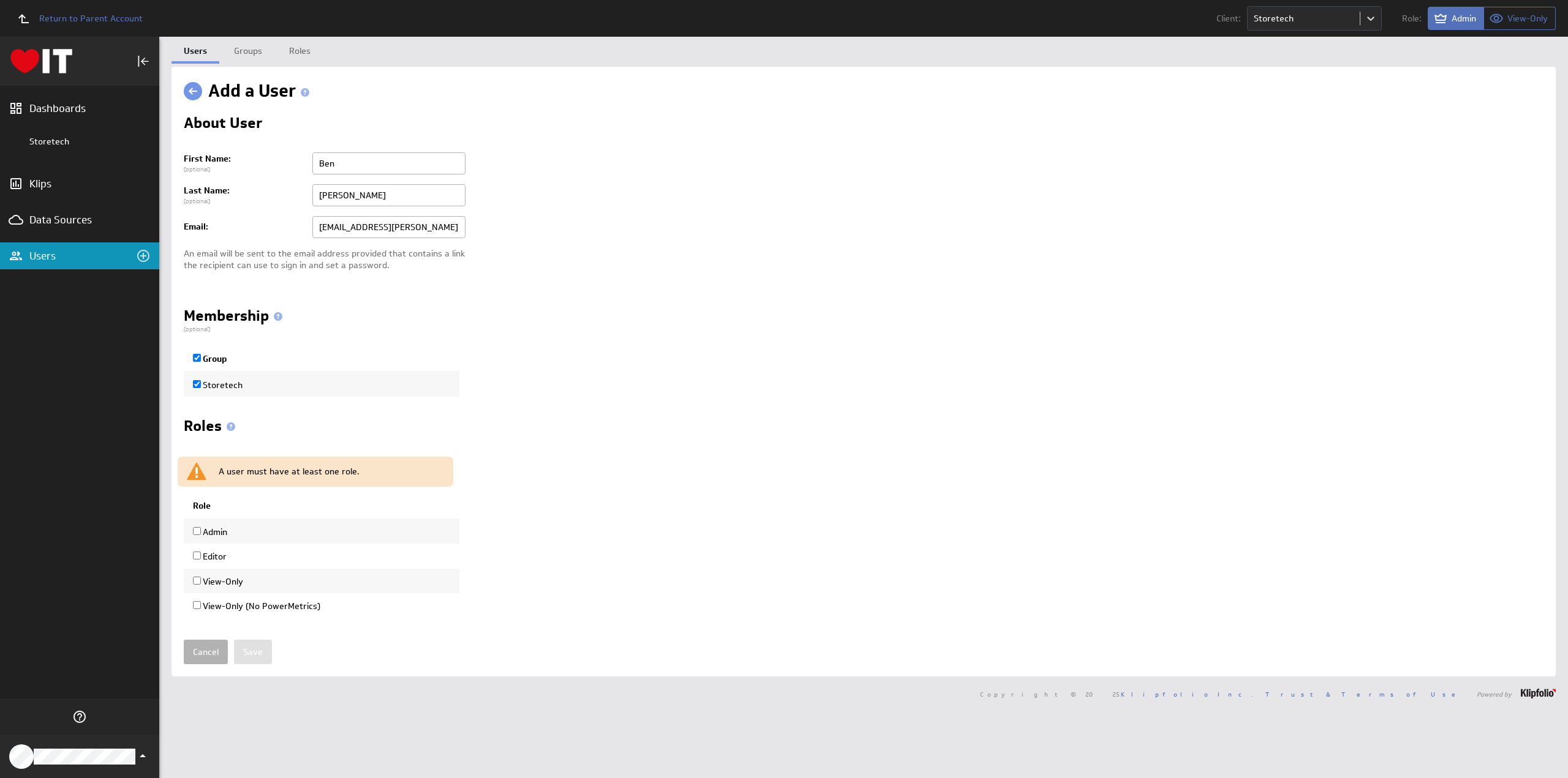
click at [196, 578] on input "View-Only" at bounding box center [196, 580] width 8 height 8
checkbox input "true"
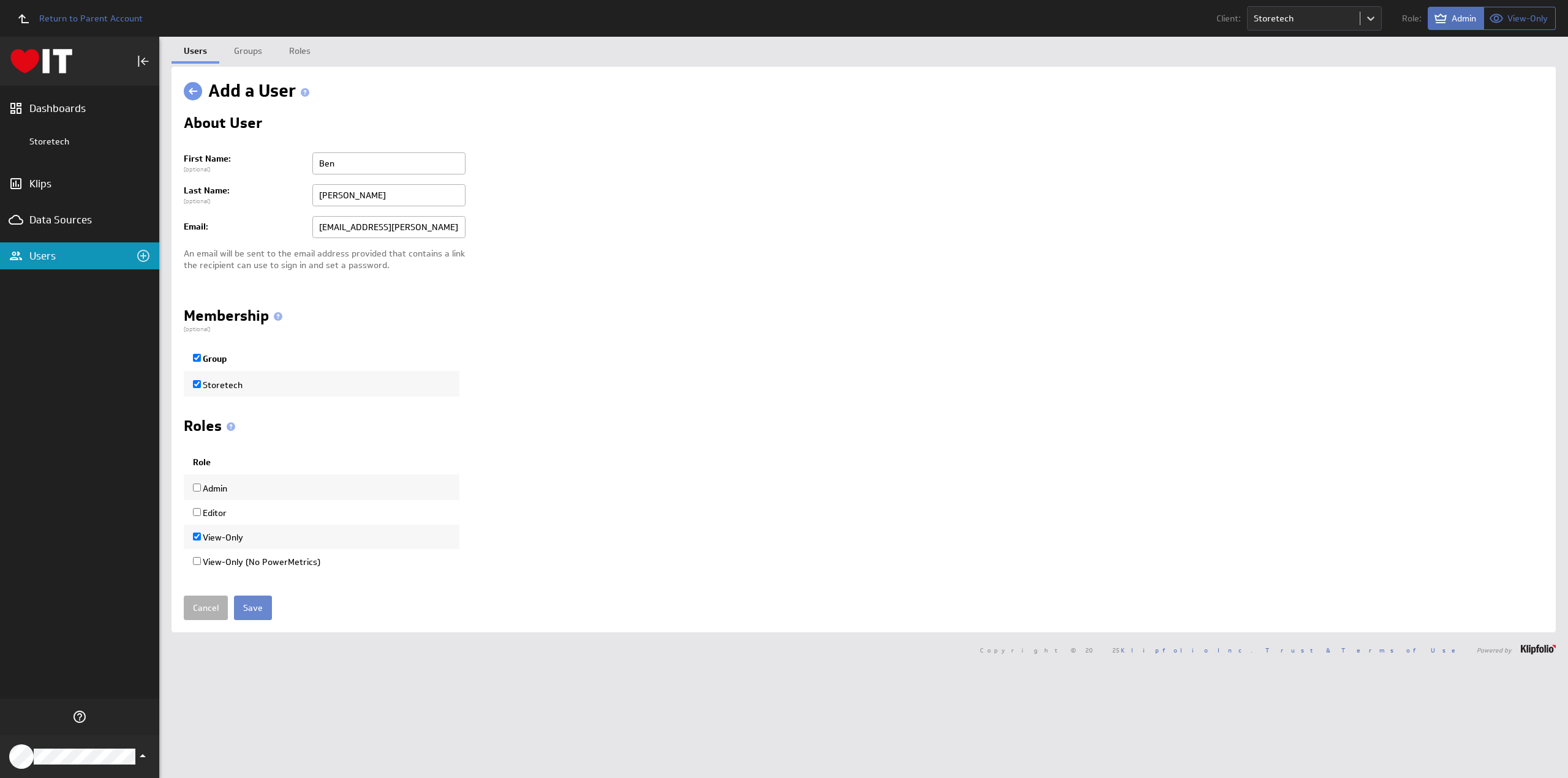
click at [248, 603] on input "Save" at bounding box center [253, 608] width 38 height 24
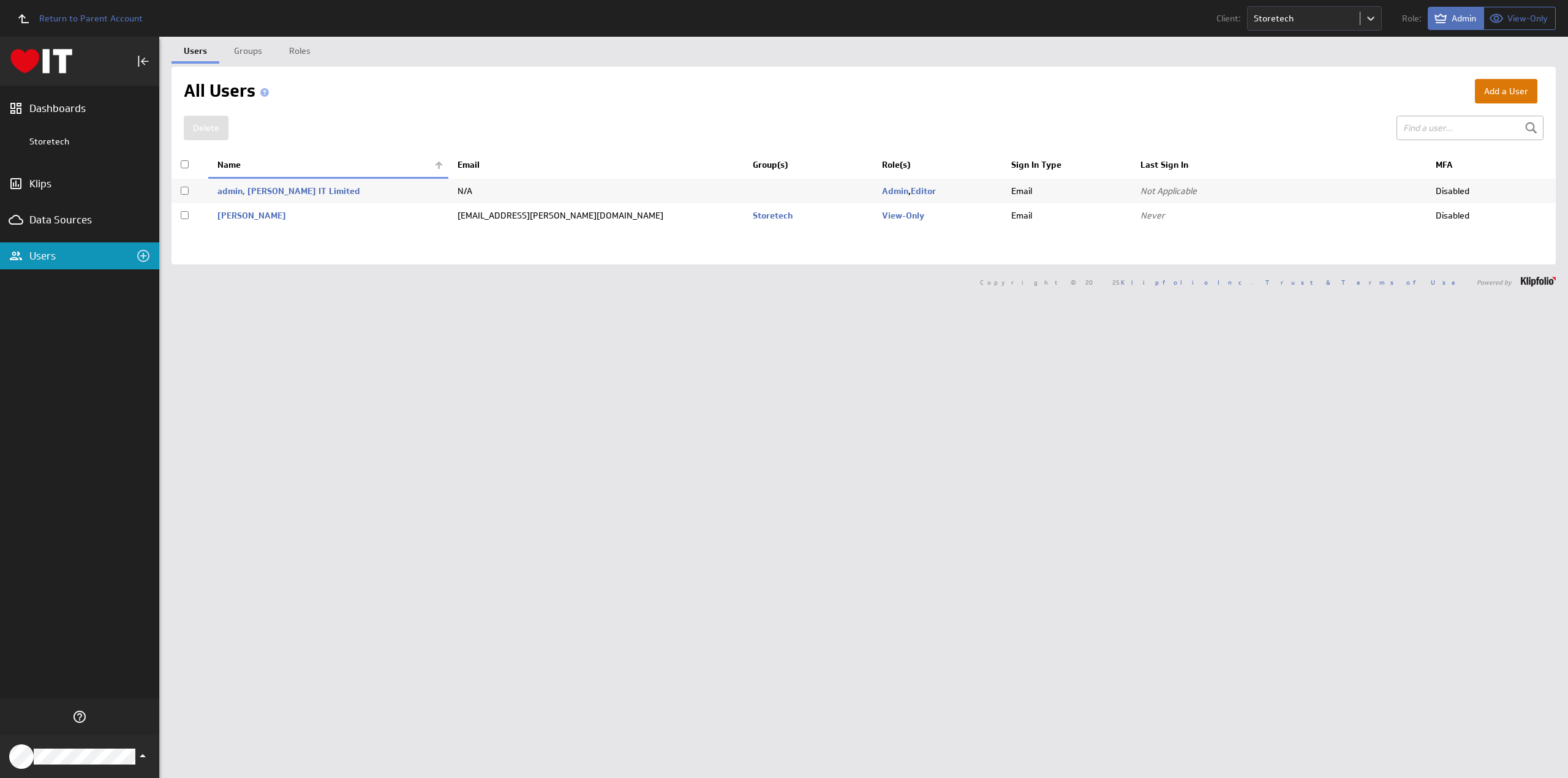
click at [1493, 91] on button "Add a User" at bounding box center [1506, 91] width 62 height 24
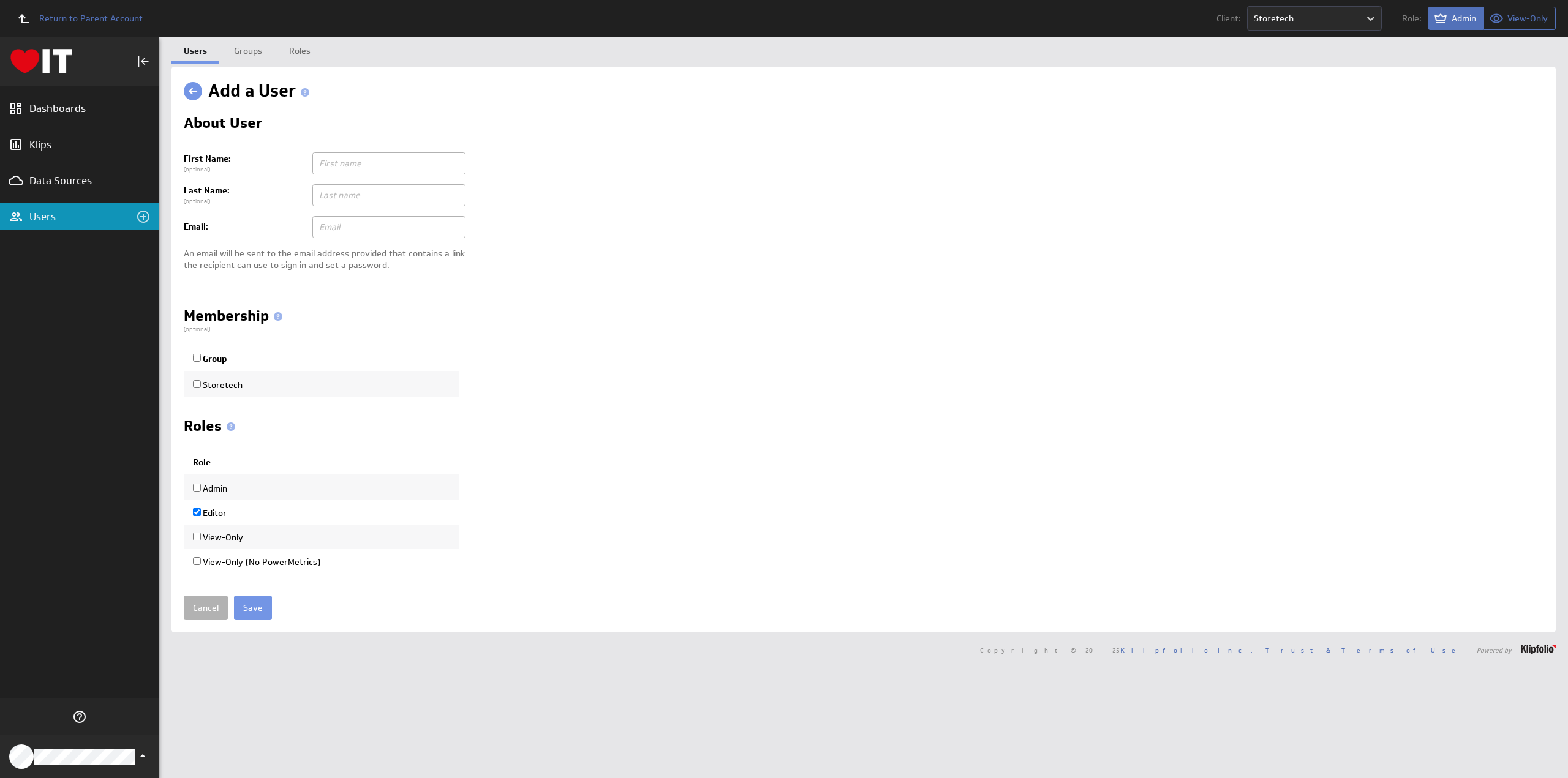
click at [348, 226] on input "text" at bounding box center [389, 227] width 153 height 22
paste input "[PERSON_NAME] <[EMAIL_ADDRESS][DOMAIN_NAME]>"
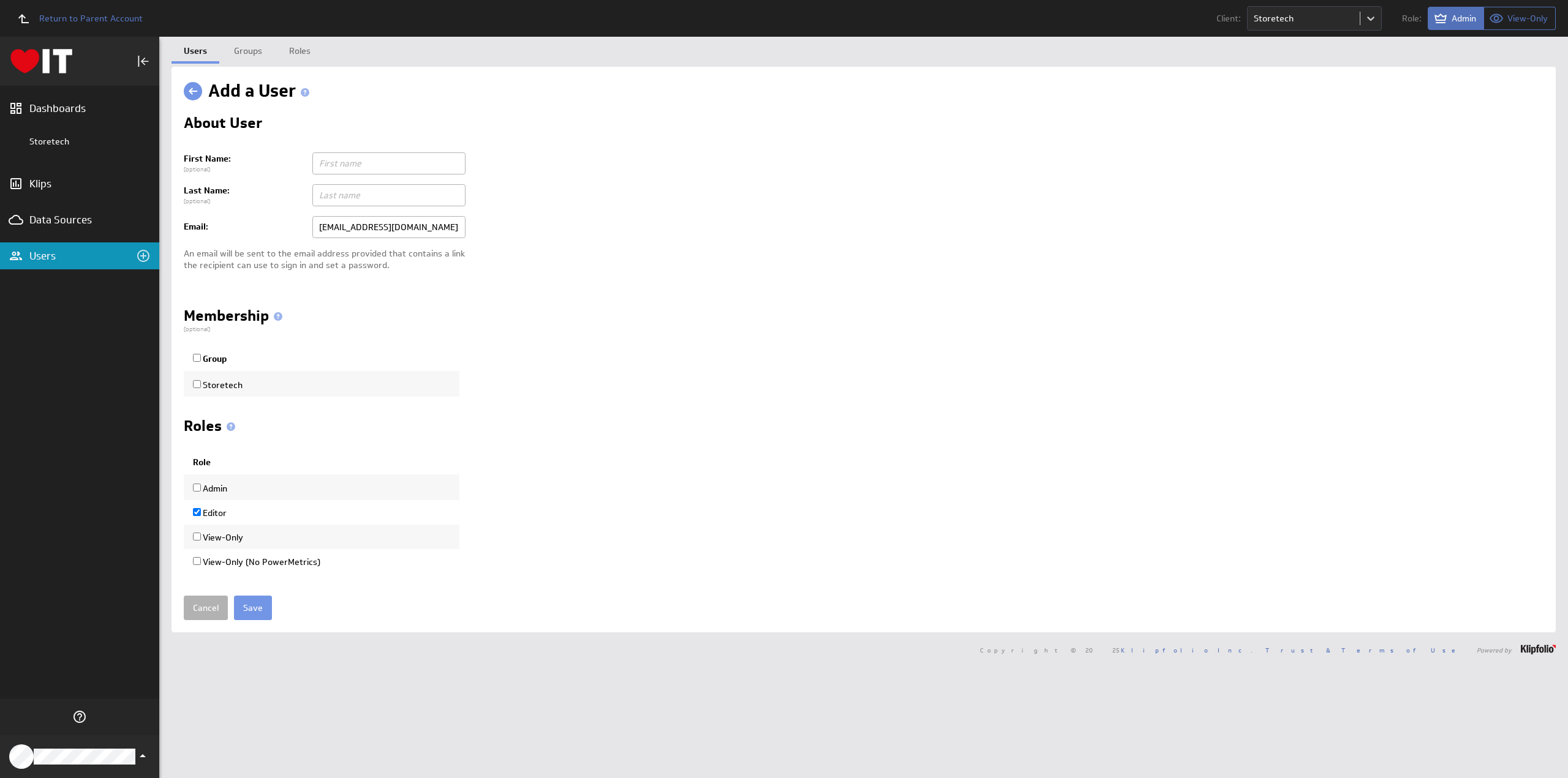
type input "[EMAIL_ADDRESS][DOMAIN_NAME]"
paste input "[PERSON_NAME] <"
type input "Fergus"
paste input "Gorrie"
type input "Gorrie"
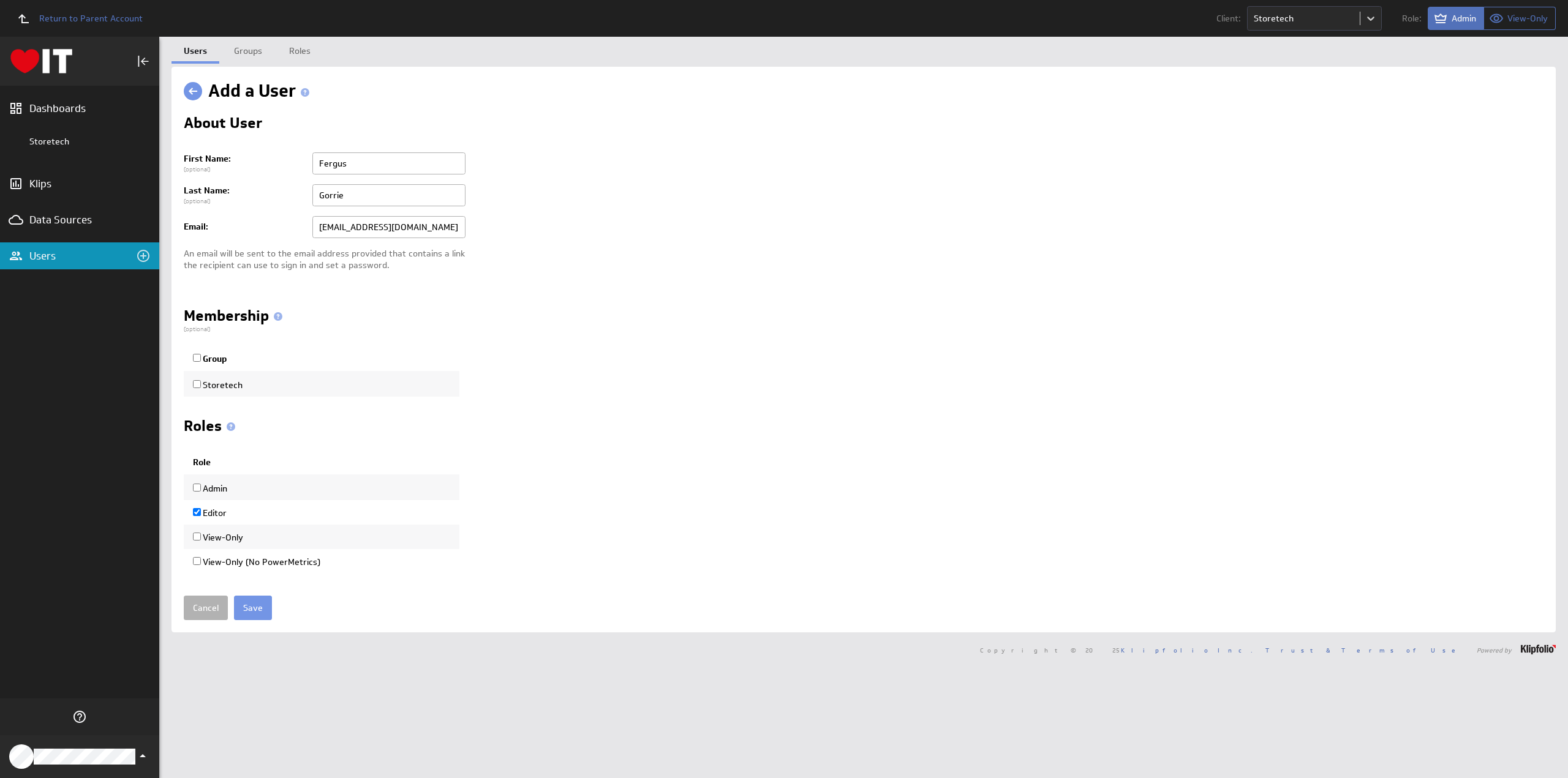
click at [194, 382] on input "Storetech" at bounding box center [196, 383] width 8 height 8
checkbox input "true"
click at [196, 534] on input "View-Only" at bounding box center [196, 536] width 8 height 8
checkbox input "true"
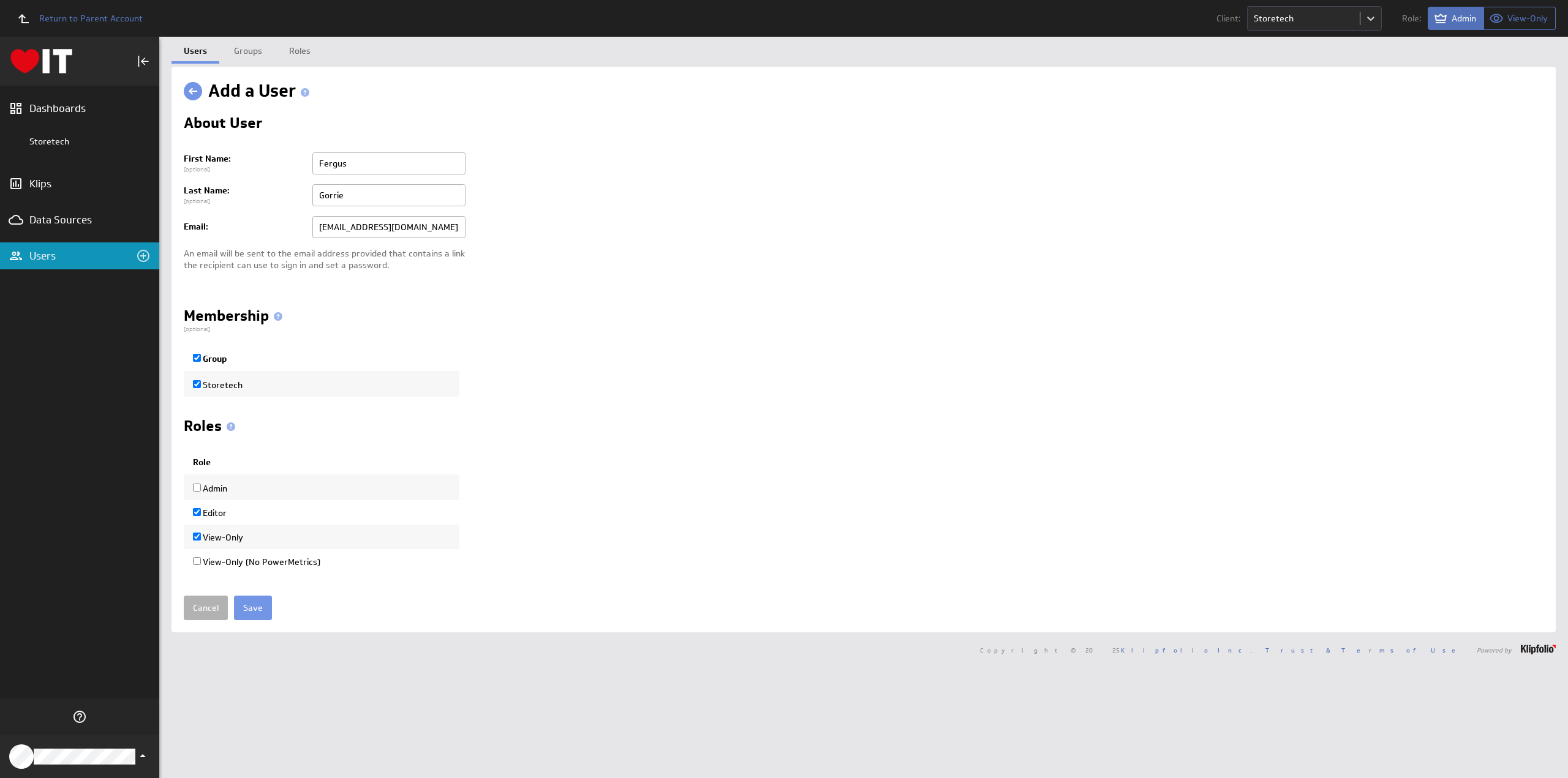
click at [197, 512] on input "Editor" at bounding box center [196, 512] width 8 height 8
checkbox input "false"
click at [255, 604] on input "Save" at bounding box center [253, 608] width 38 height 24
